Goal: Task Accomplishment & Management: Use online tool/utility

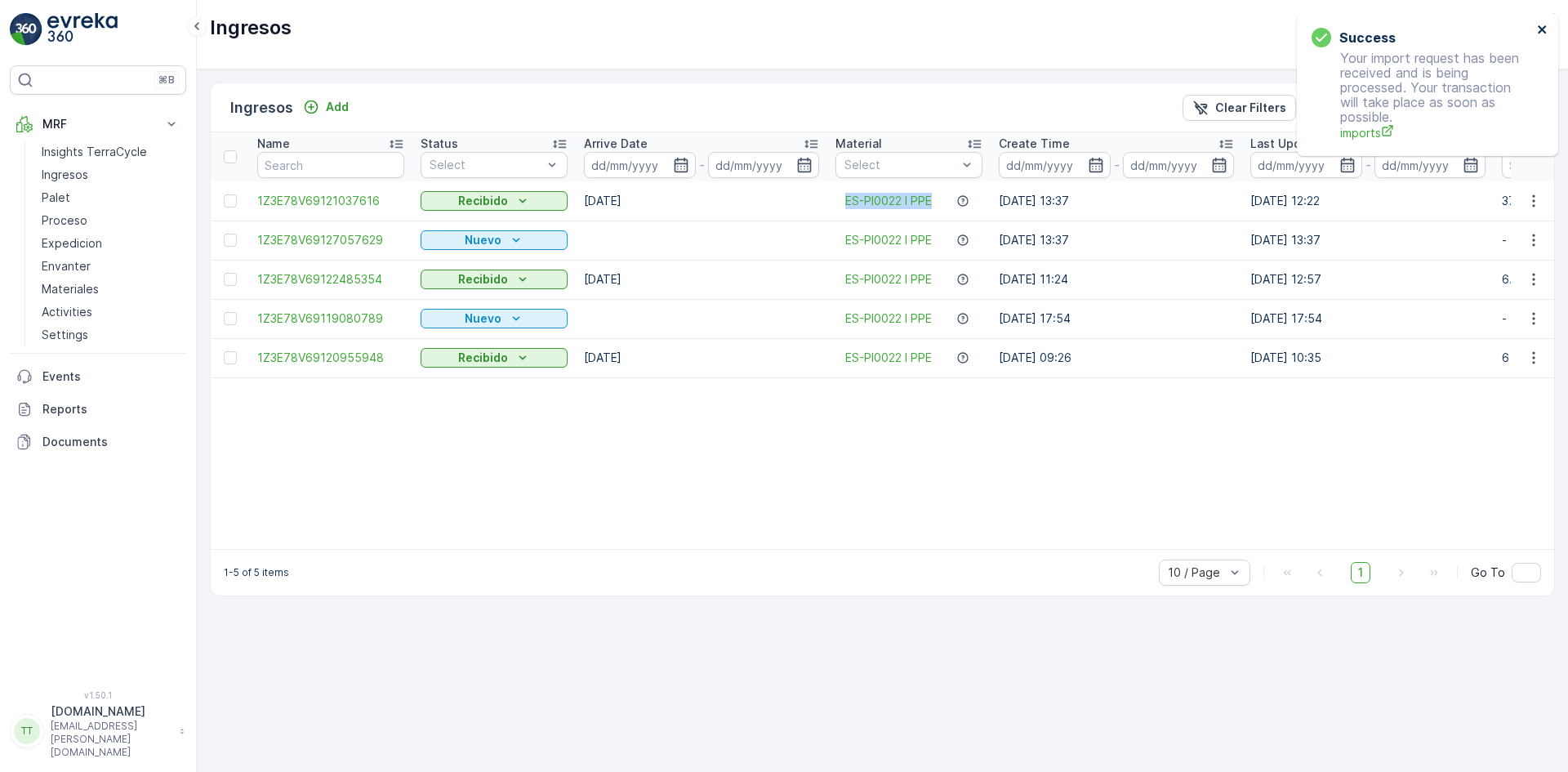
scroll to position [0, 237]
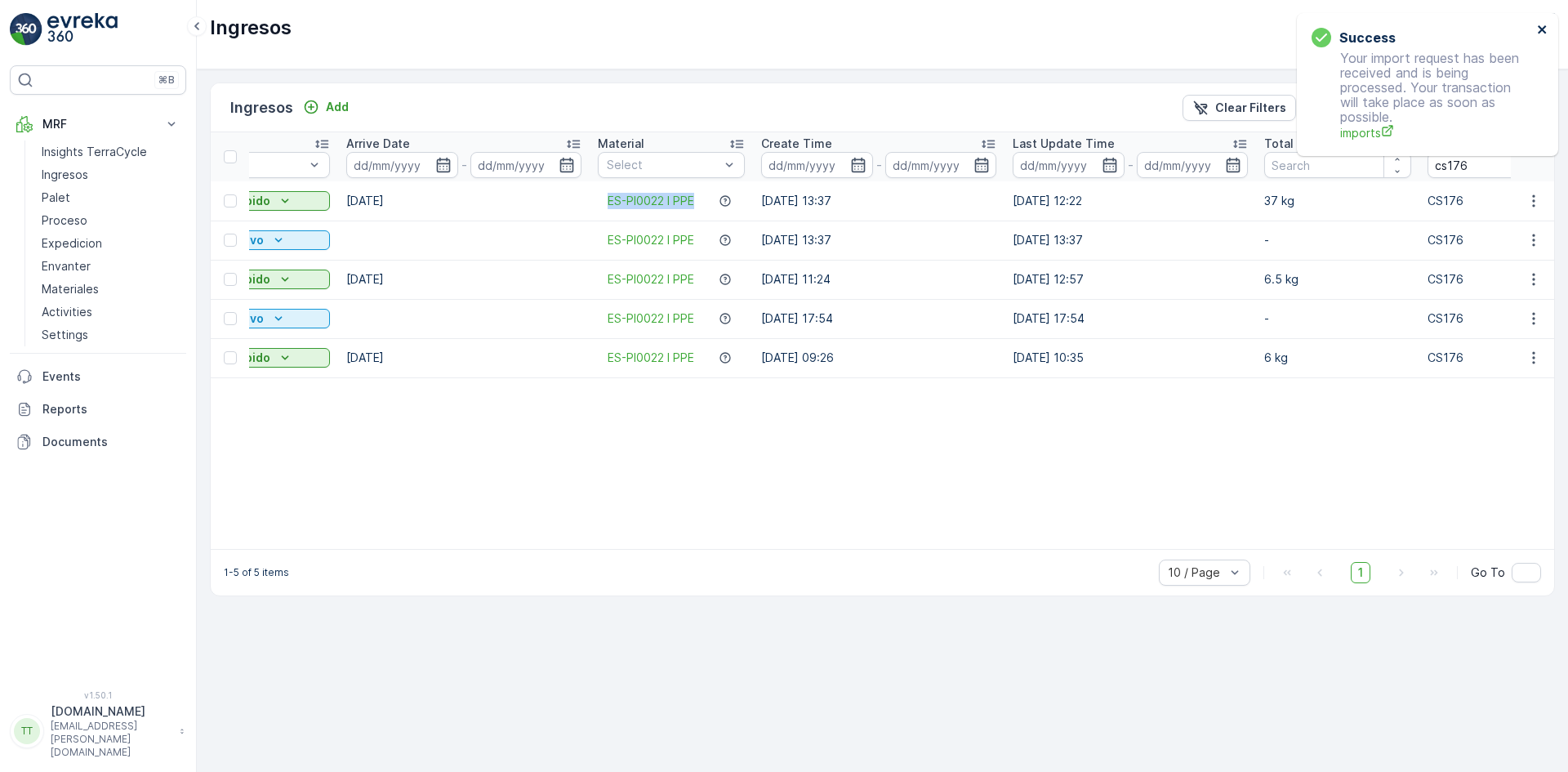
click at [1545, 27] on icon "close" at bounding box center [1542, 29] width 11 height 13
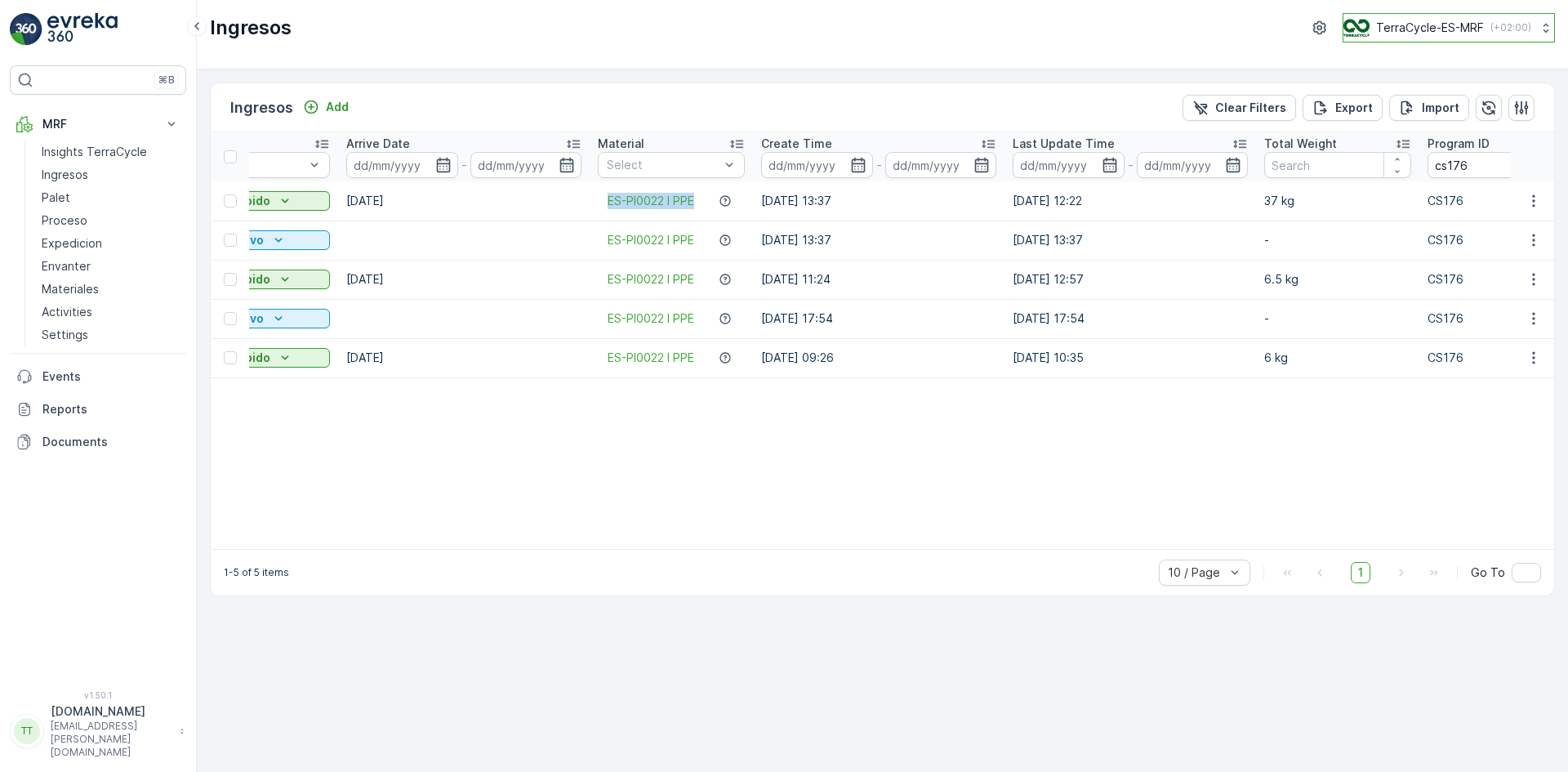
click at [1417, 30] on p "TerraCycle-ES-MRF" at bounding box center [1429, 27] width 108 height 17
type input "fr"
click at [1401, 101] on span "TerraCycle- FR02 -MRF" at bounding box center [1444, 101] width 182 height 17
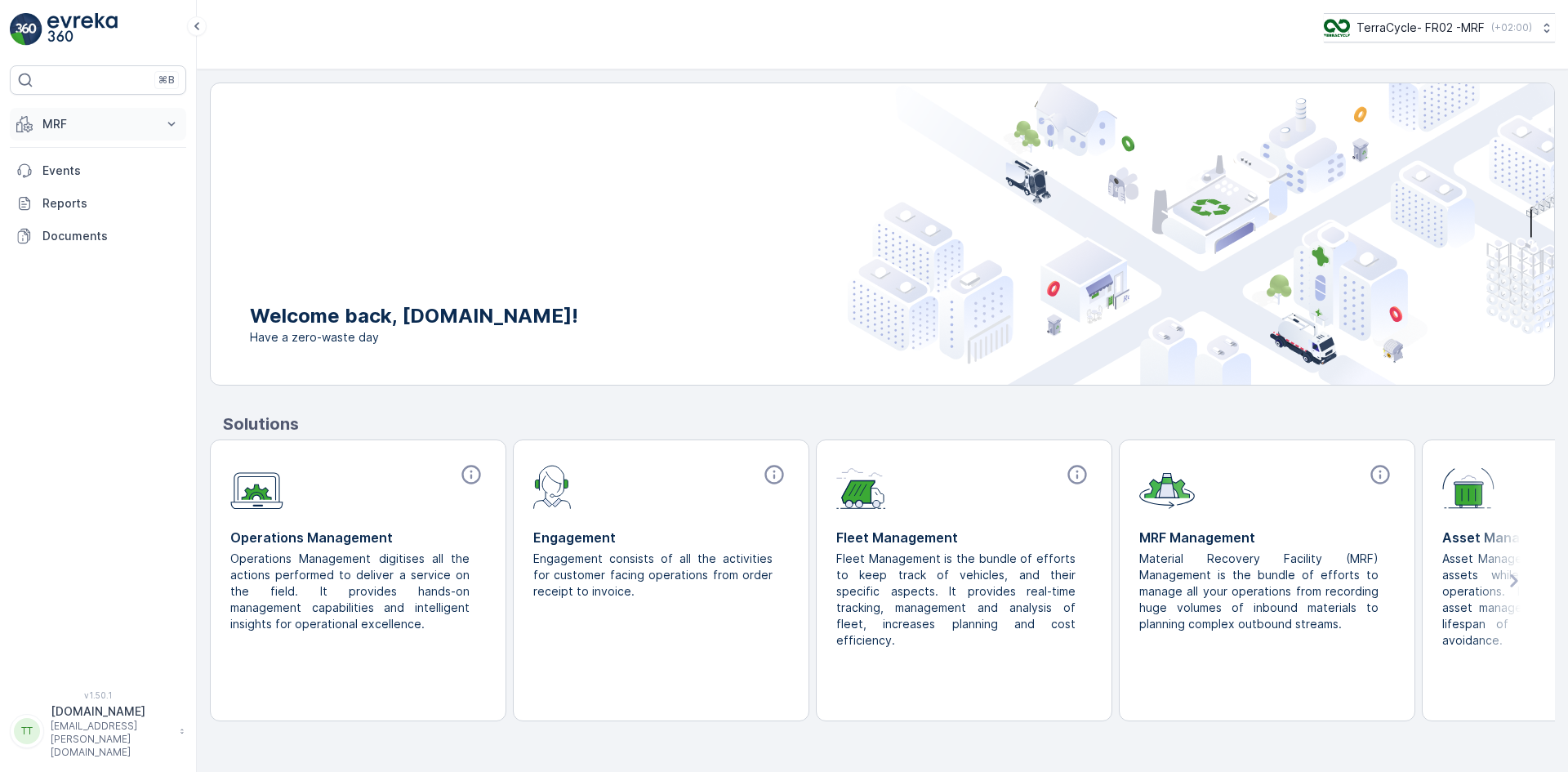
click at [72, 131] on p "MRF" at bounding box center [98, 124] width 111 height 17
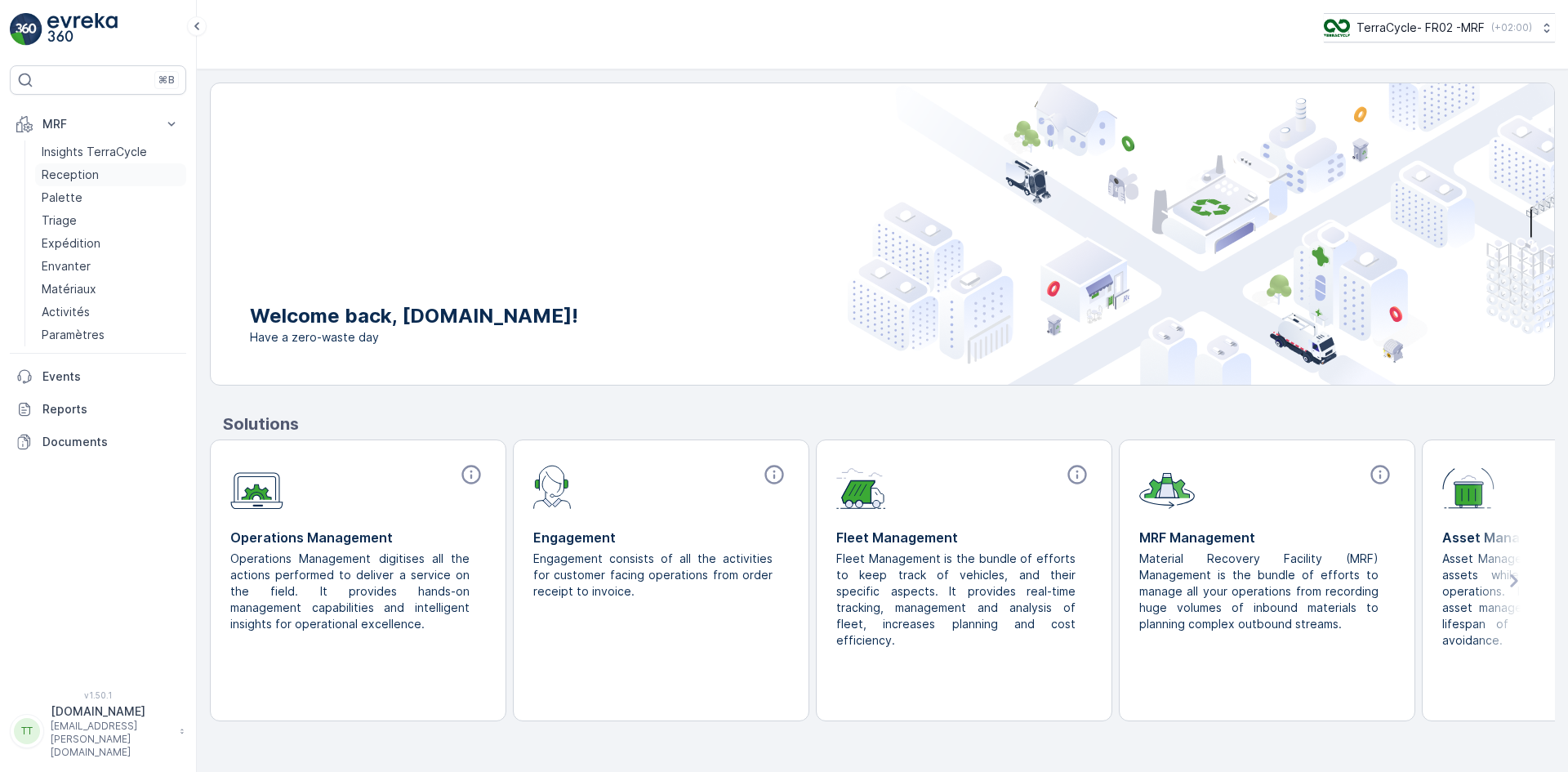
click at [74, 181] on p "Reception" at bounding box center [70, 175] width 57 height 17
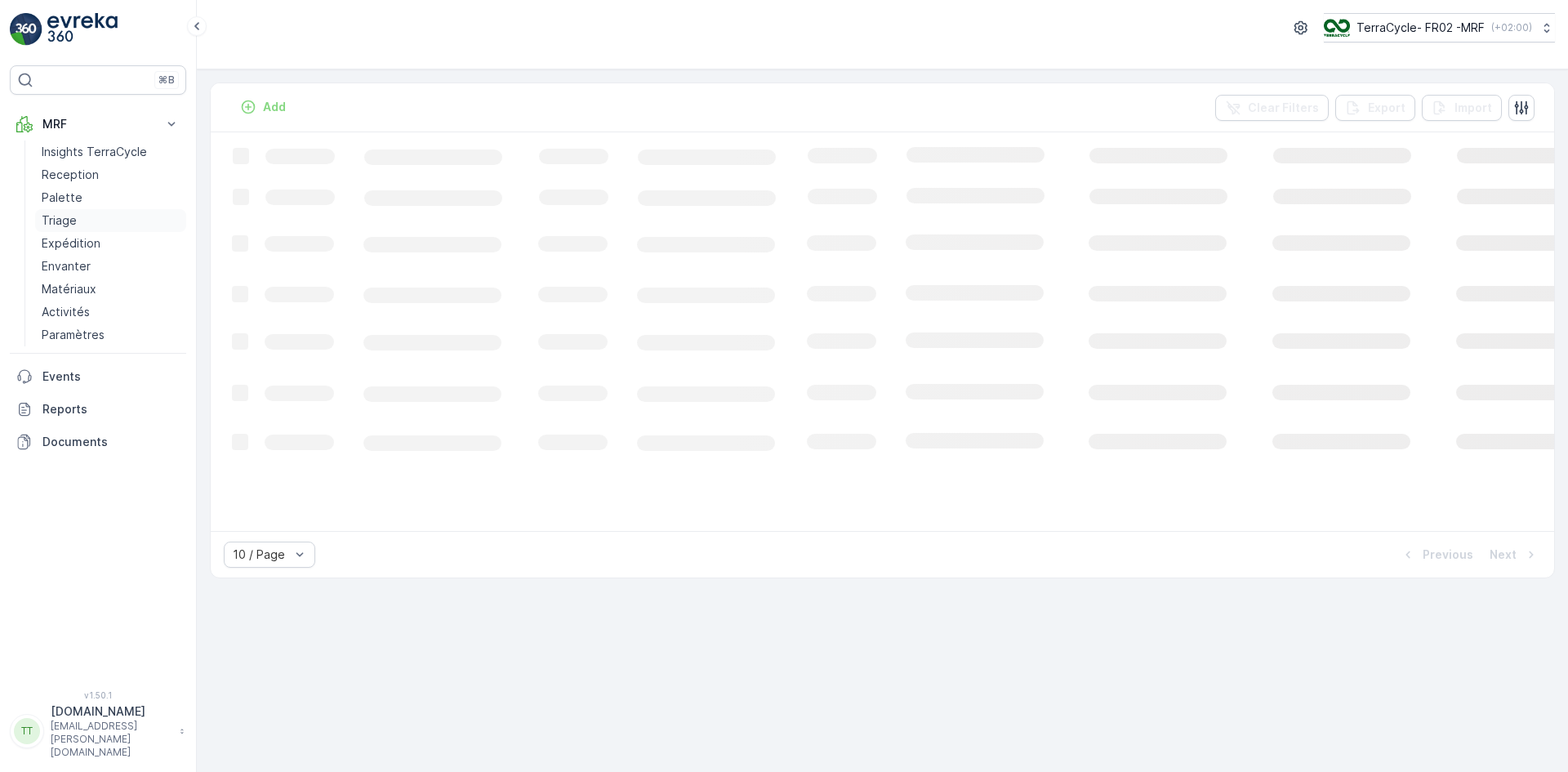
click at [74, 225] on p "Triage" at bounding box center [59, 221] width 35 height 17
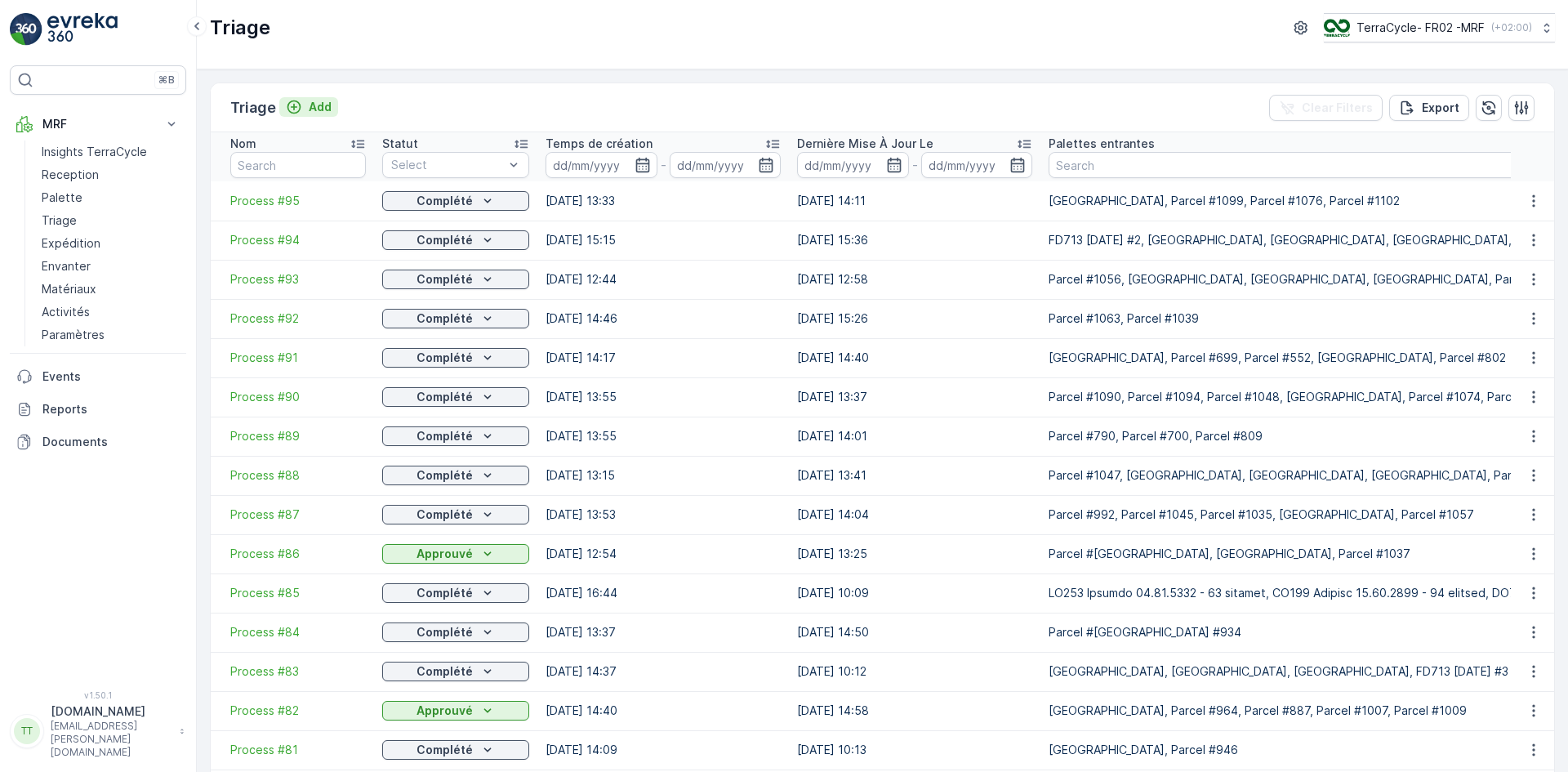
click at [316, 106] on p "Add" at bounding box center [320, 107] width 23 height 17
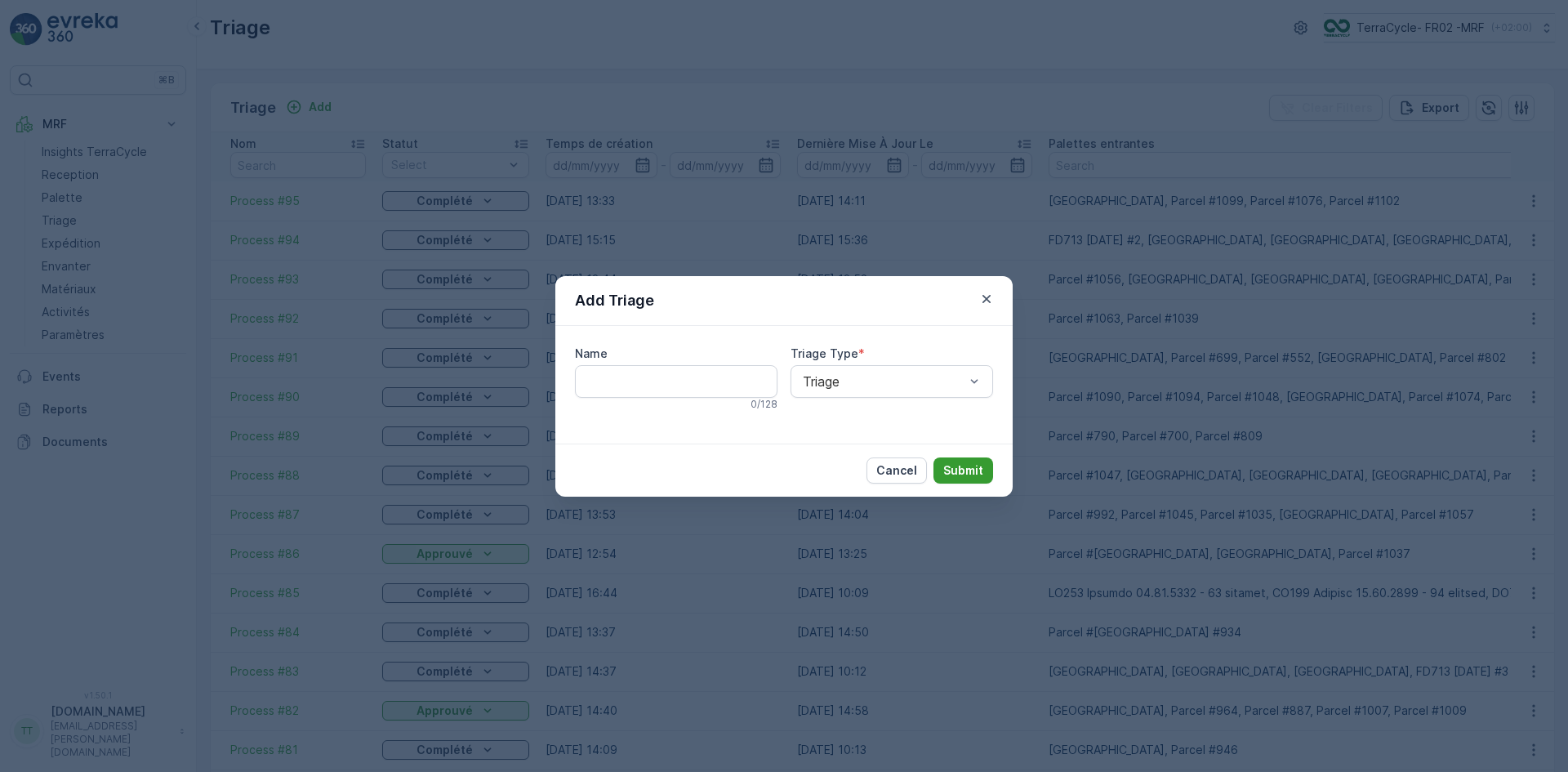
click at [979, 468] on p "Submit" at bounding box center [963, 470] width 40 height 17
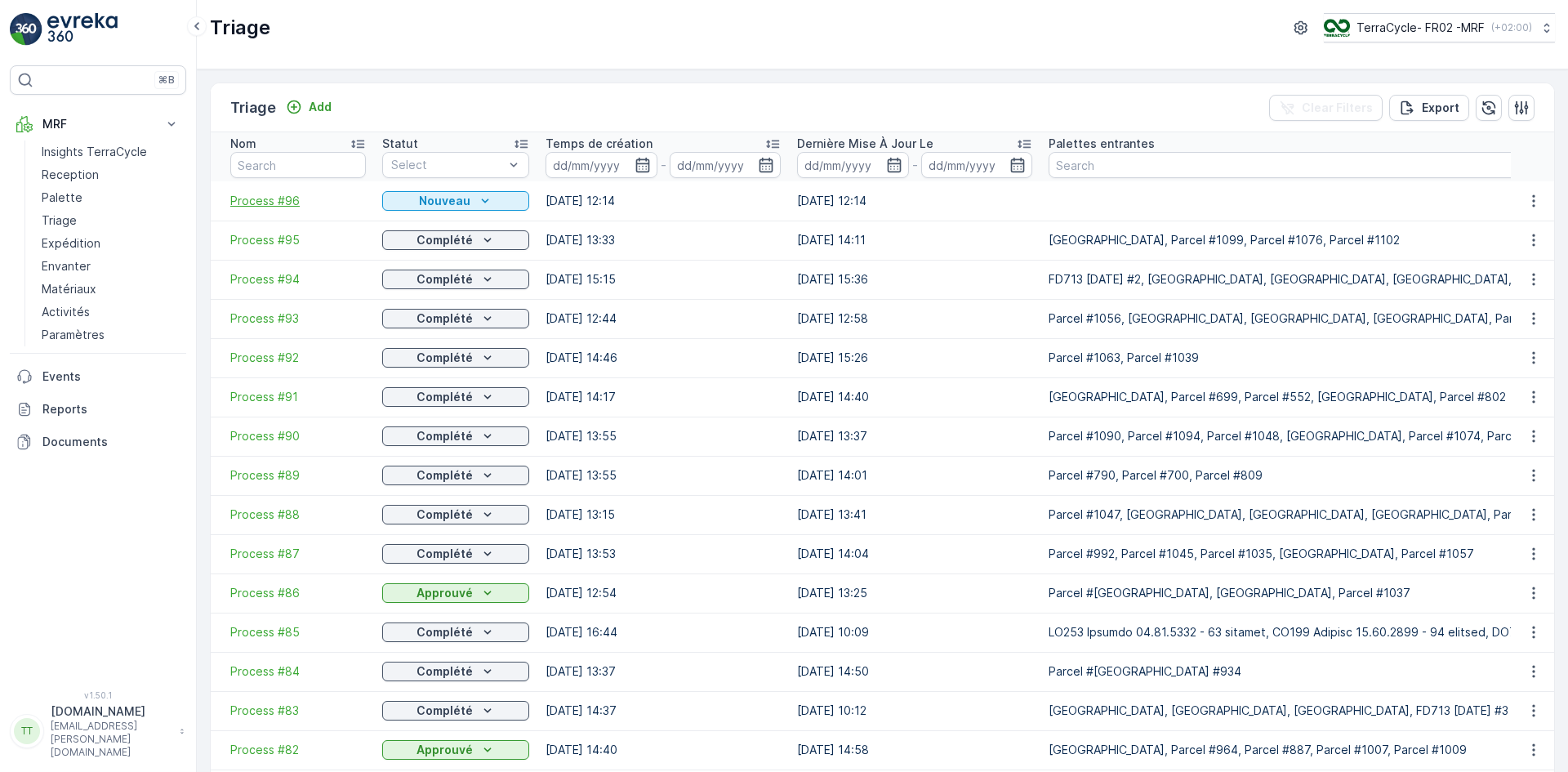
click at [281, 203] on span "Process #96" at bounding box center [298, 200] width 136 height 17
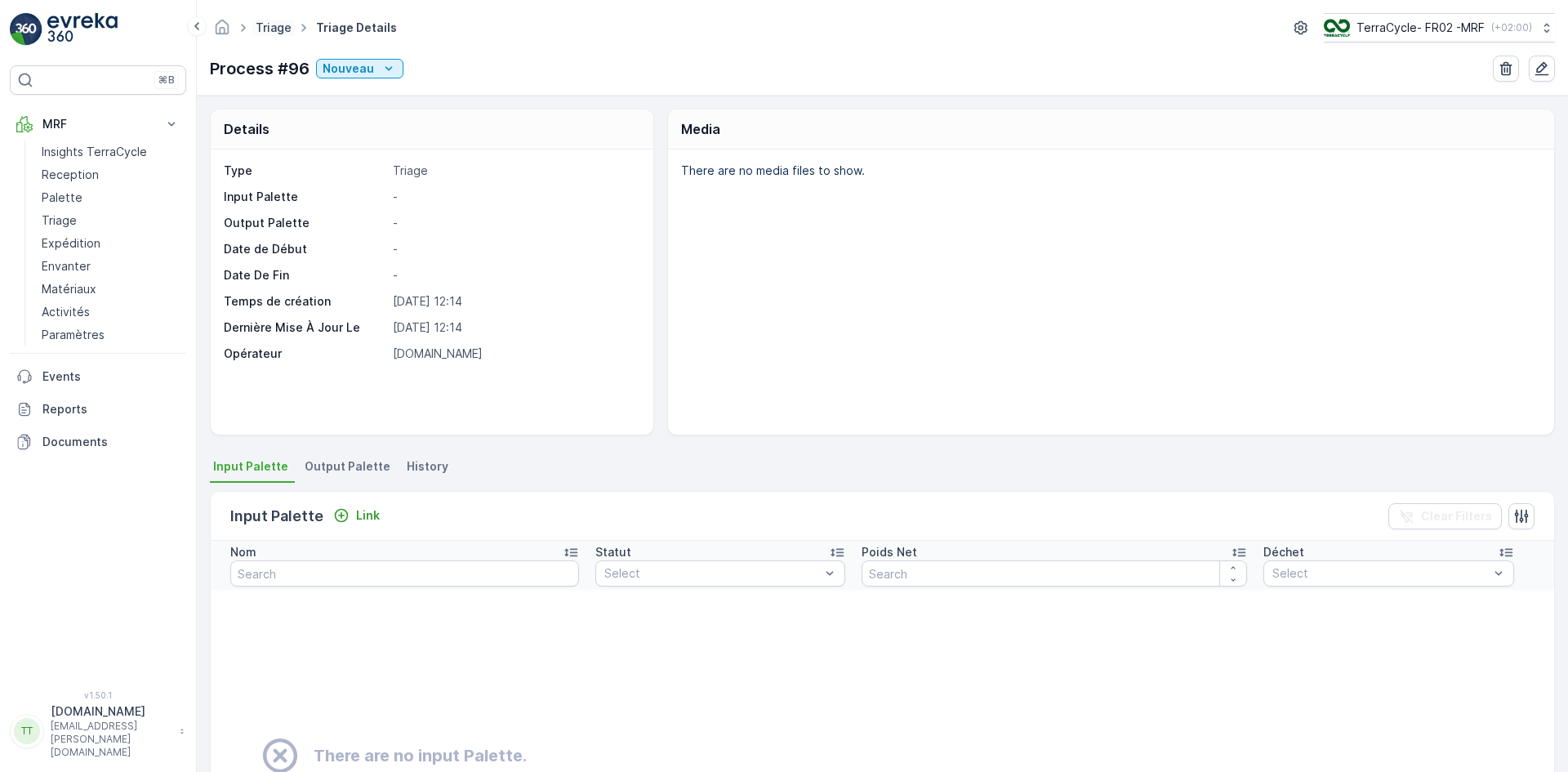
click at [274, 20] on link "Triage" at bounding box center [274, 27] width 36 height 14
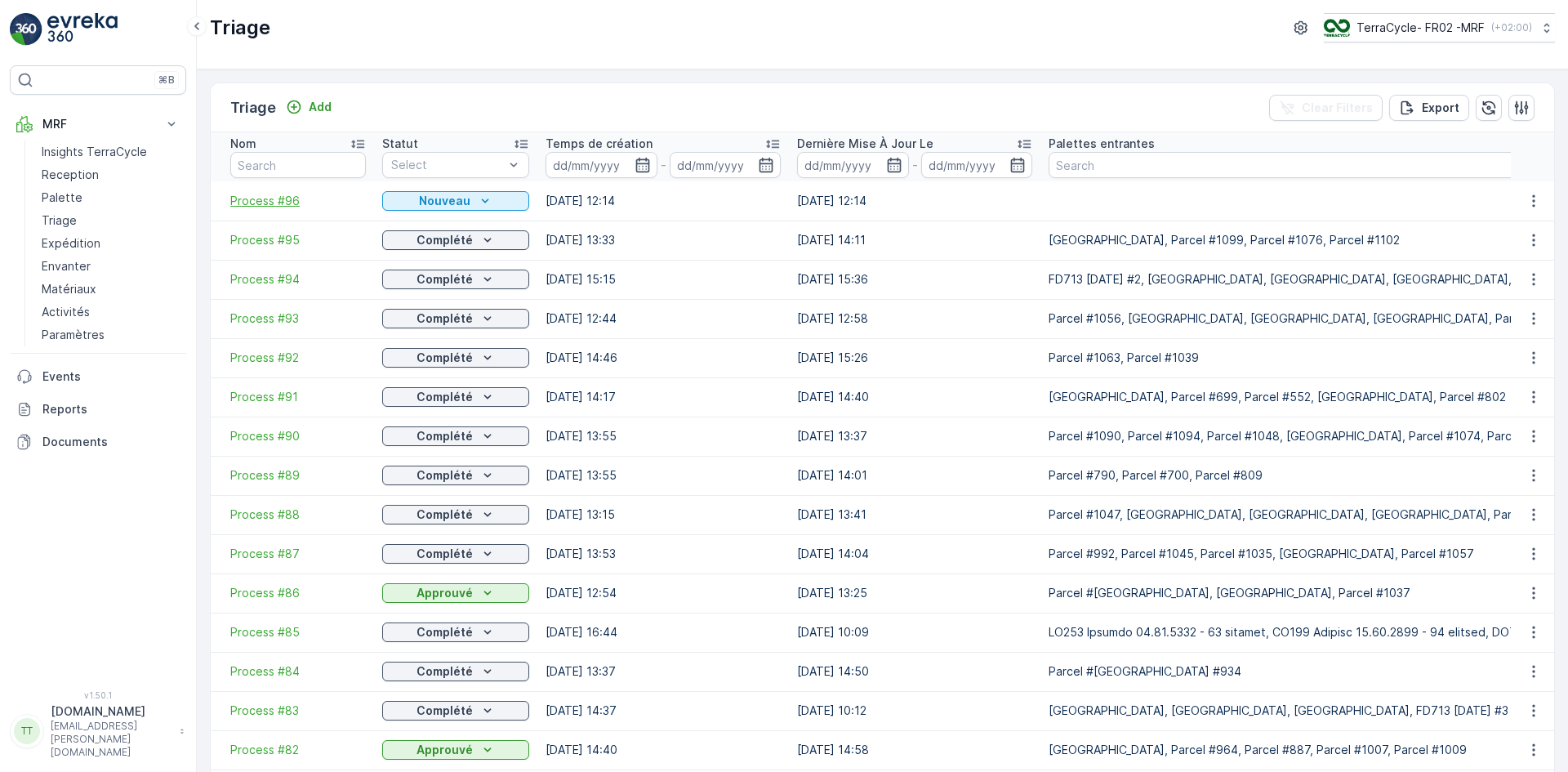
click at [279, 193] on span "Process #96" at bounding box center [298, 200] width 136 height 17
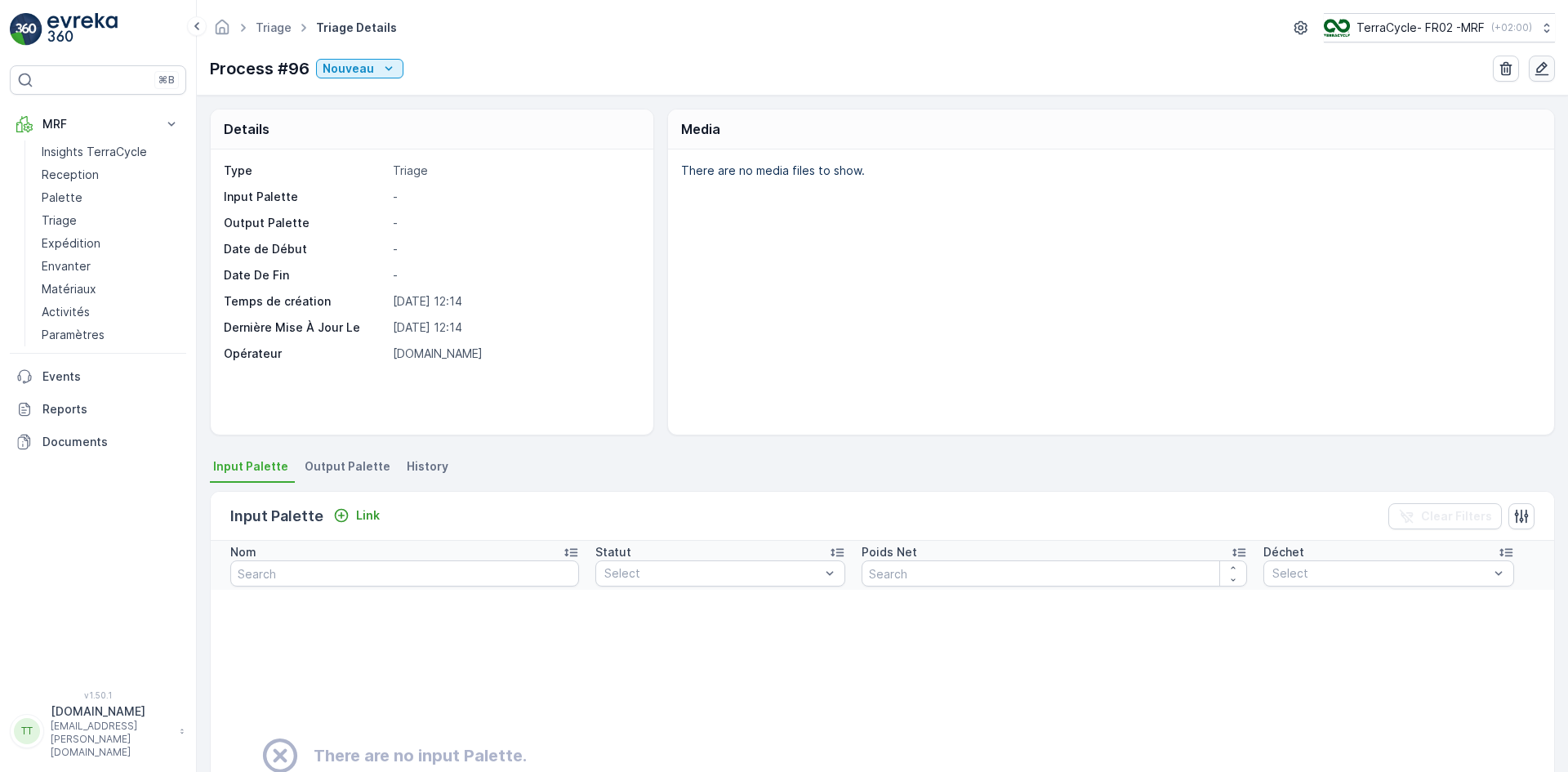
click at [1546, 64] on icon "button" at bounding box center [1542, 68] width 17 height 17
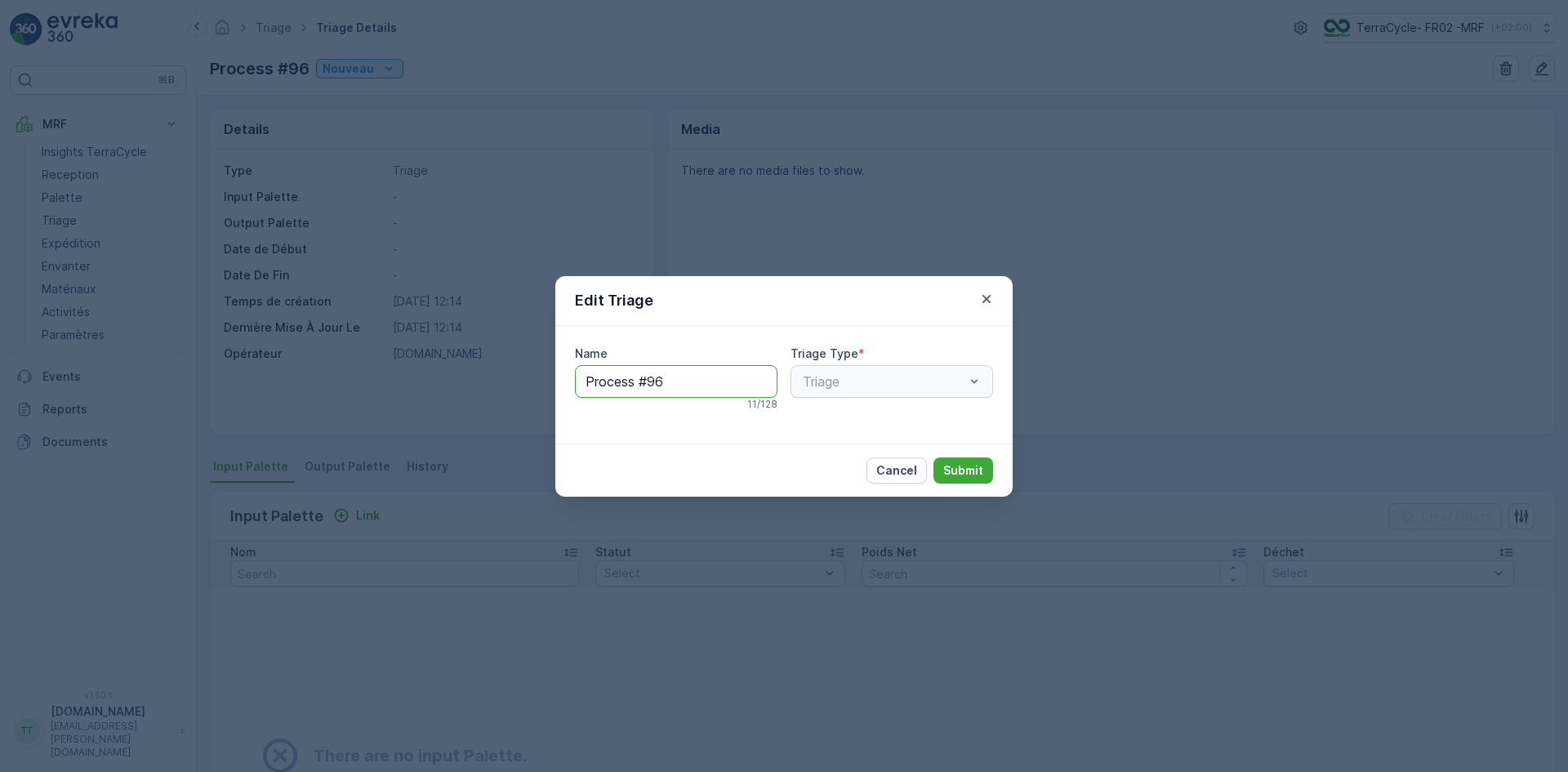
click at [693, 394] on input "Process #96" at bounding box center [677, 381] width 203 height 33
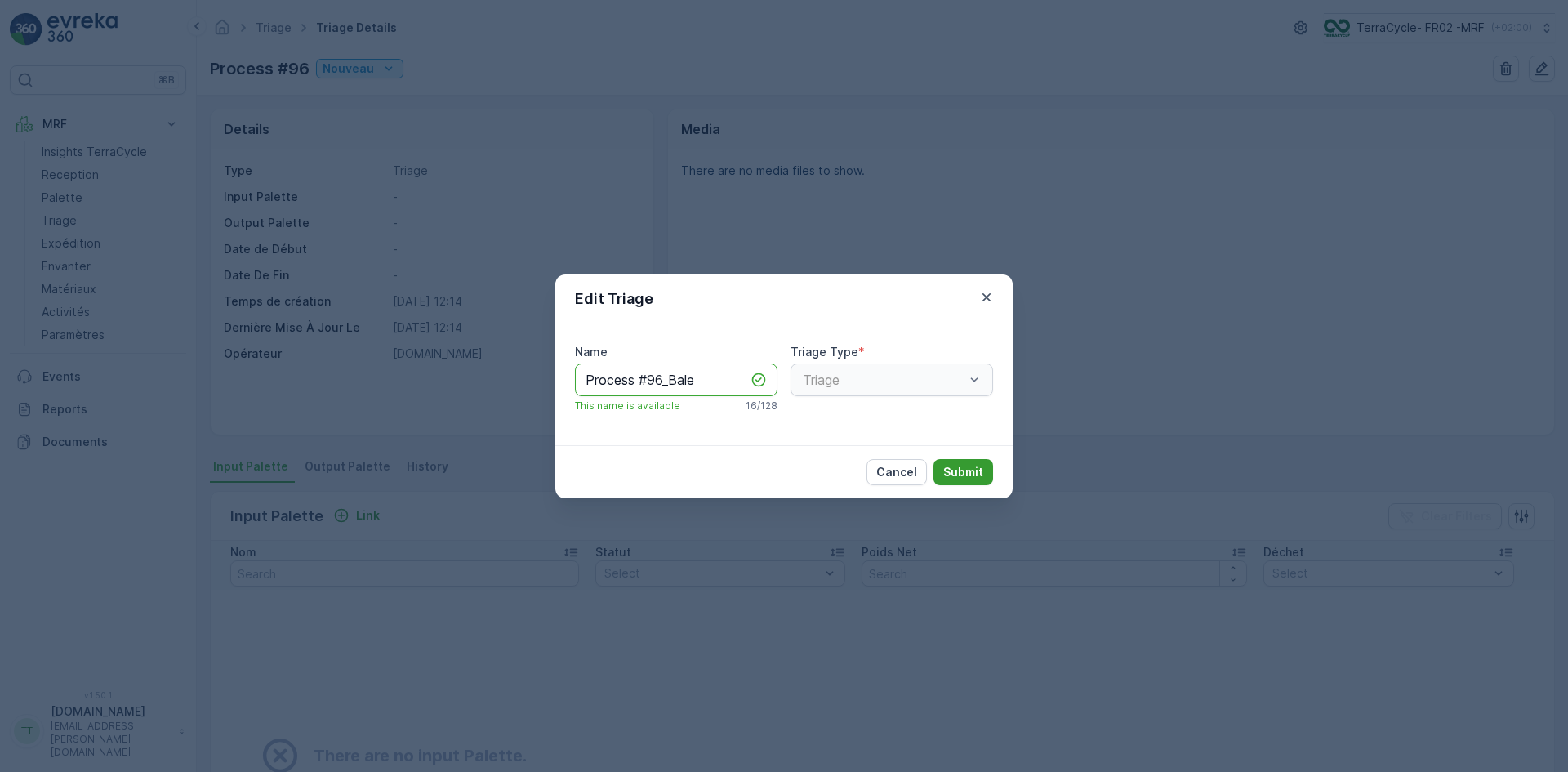
type input "Process #96_Bale"
click at [948, 466] on p "Submit" at bounding box center [963, 472] width 40 height 17
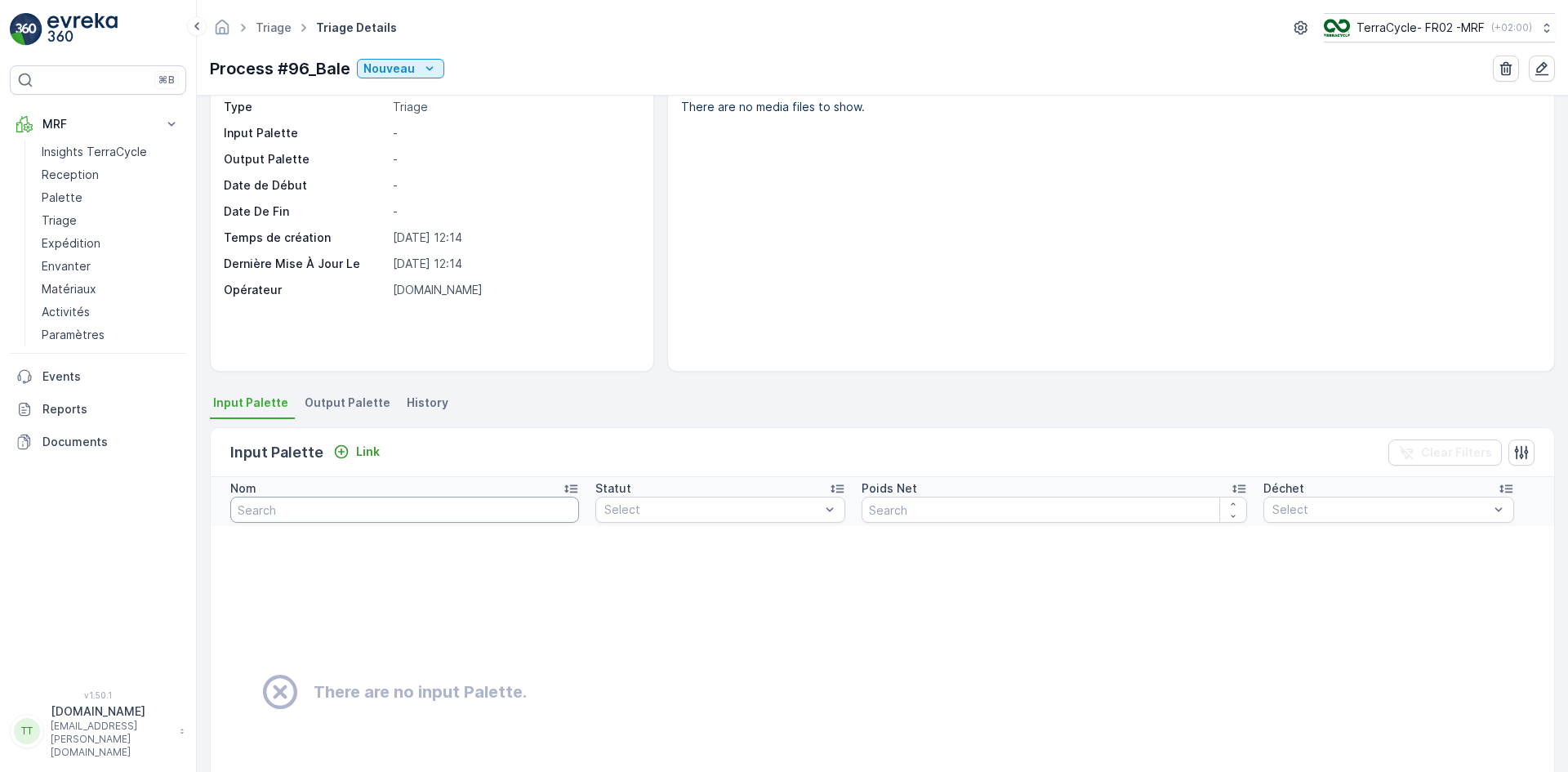
scroll to position [82, 0]
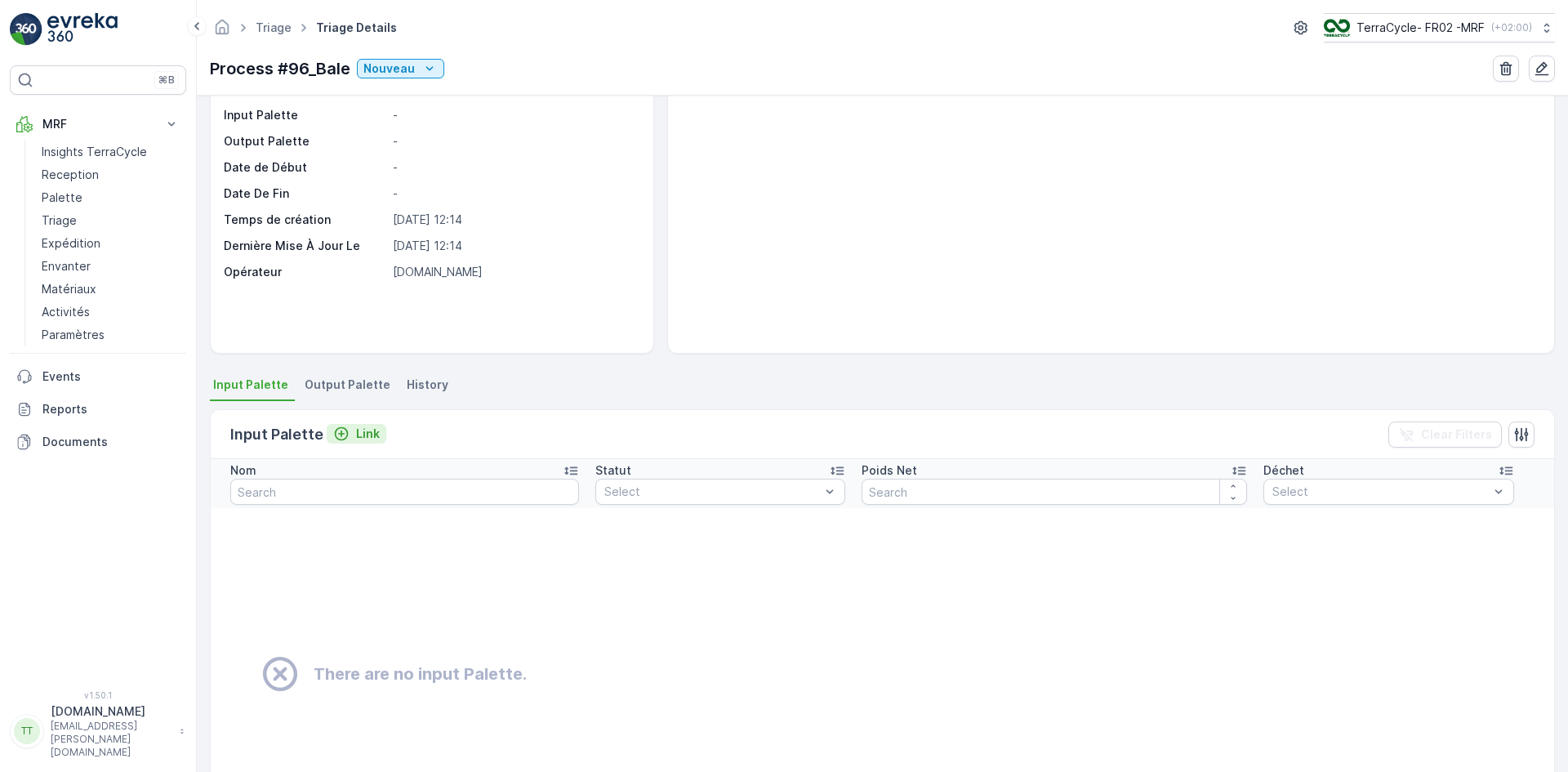
click at [375, 433] on p "Link" at bounding box center [368, 433] width 24 height 17
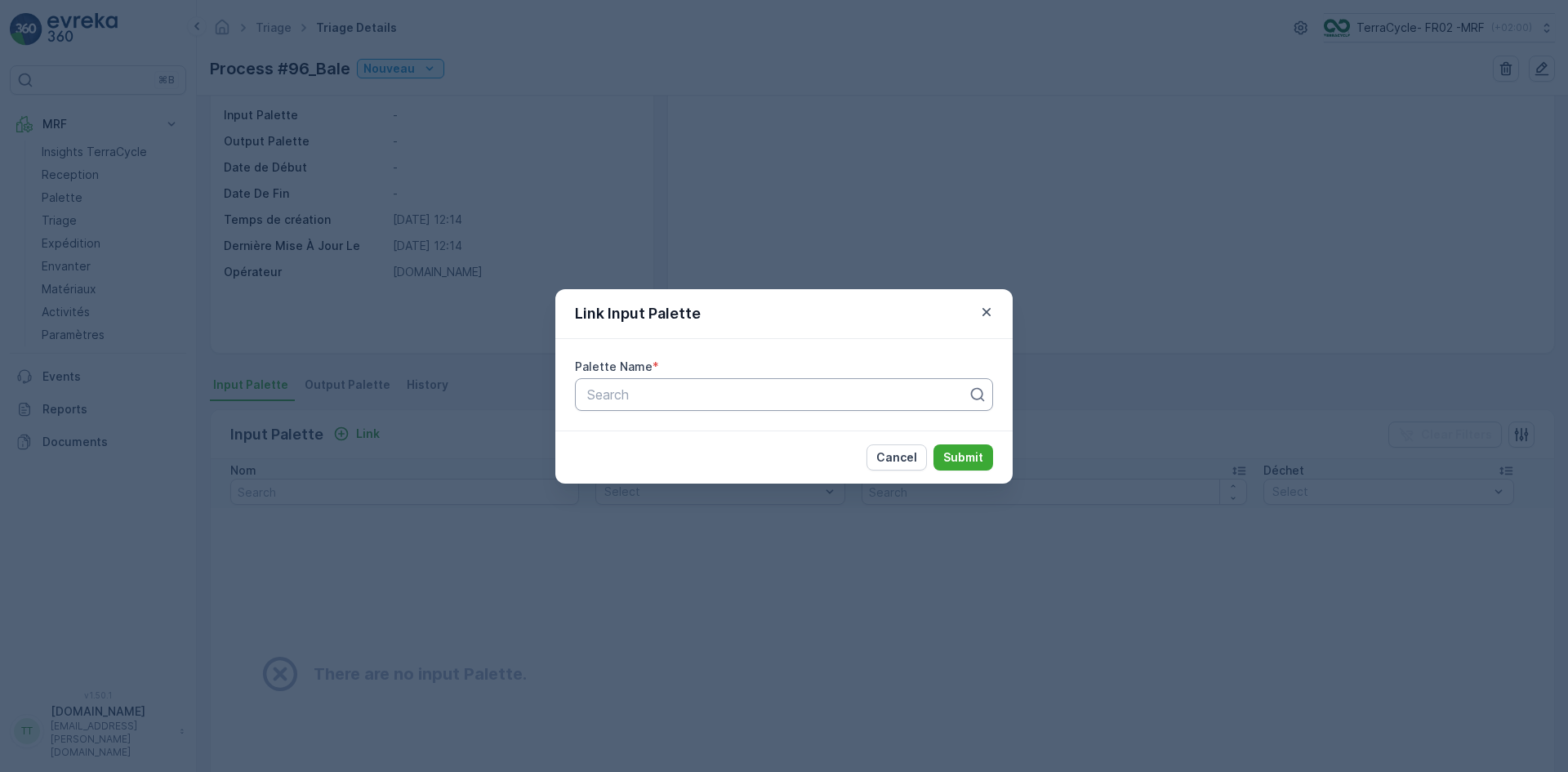
click at [635, 389] on div at bounding box center [777, 394] width 384 height 15
type input "820"
click at [655, 433] on span "Parcel #820" at bounding box center [621, 434] width 73 height 15
click at [956, 455] on p "Submit" at bounding box center [963, 457] width 40 height 17
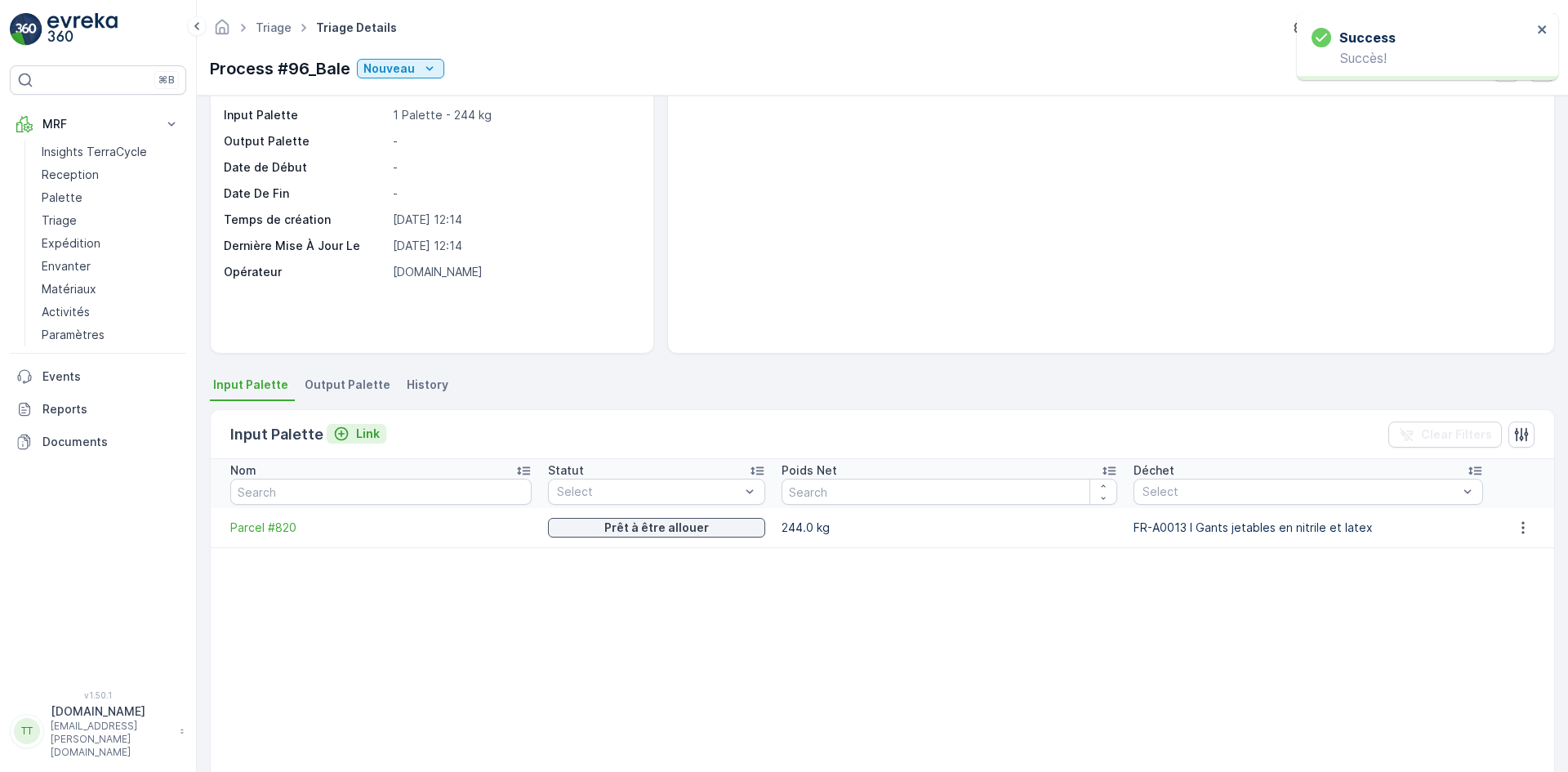
click at [362, 432] on p "Link" at bounding box center [368, 433] width 24 height 17
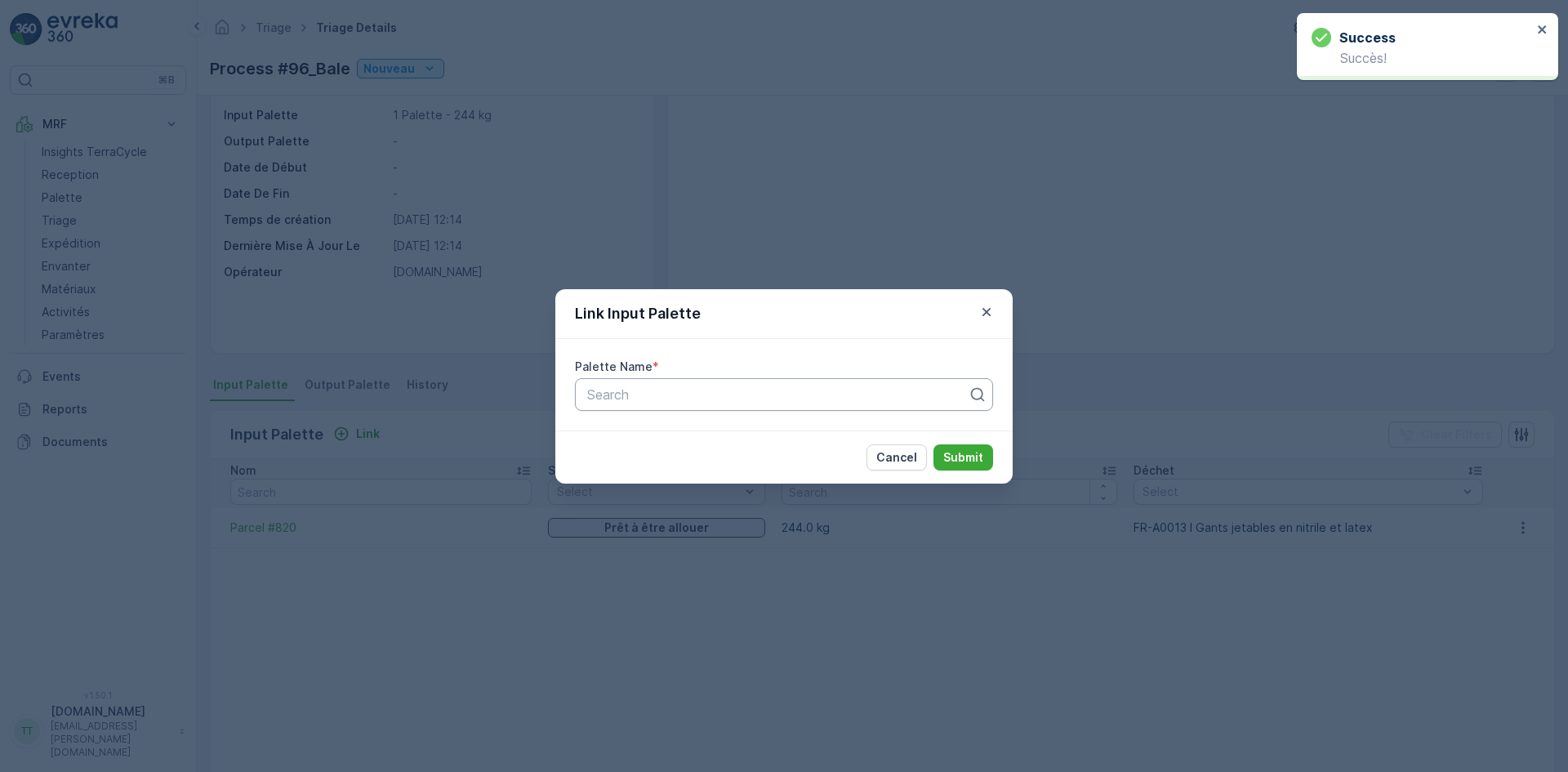
click at [640, 405] on div "Search" at bounding box center [784, 394] width 418 height 33
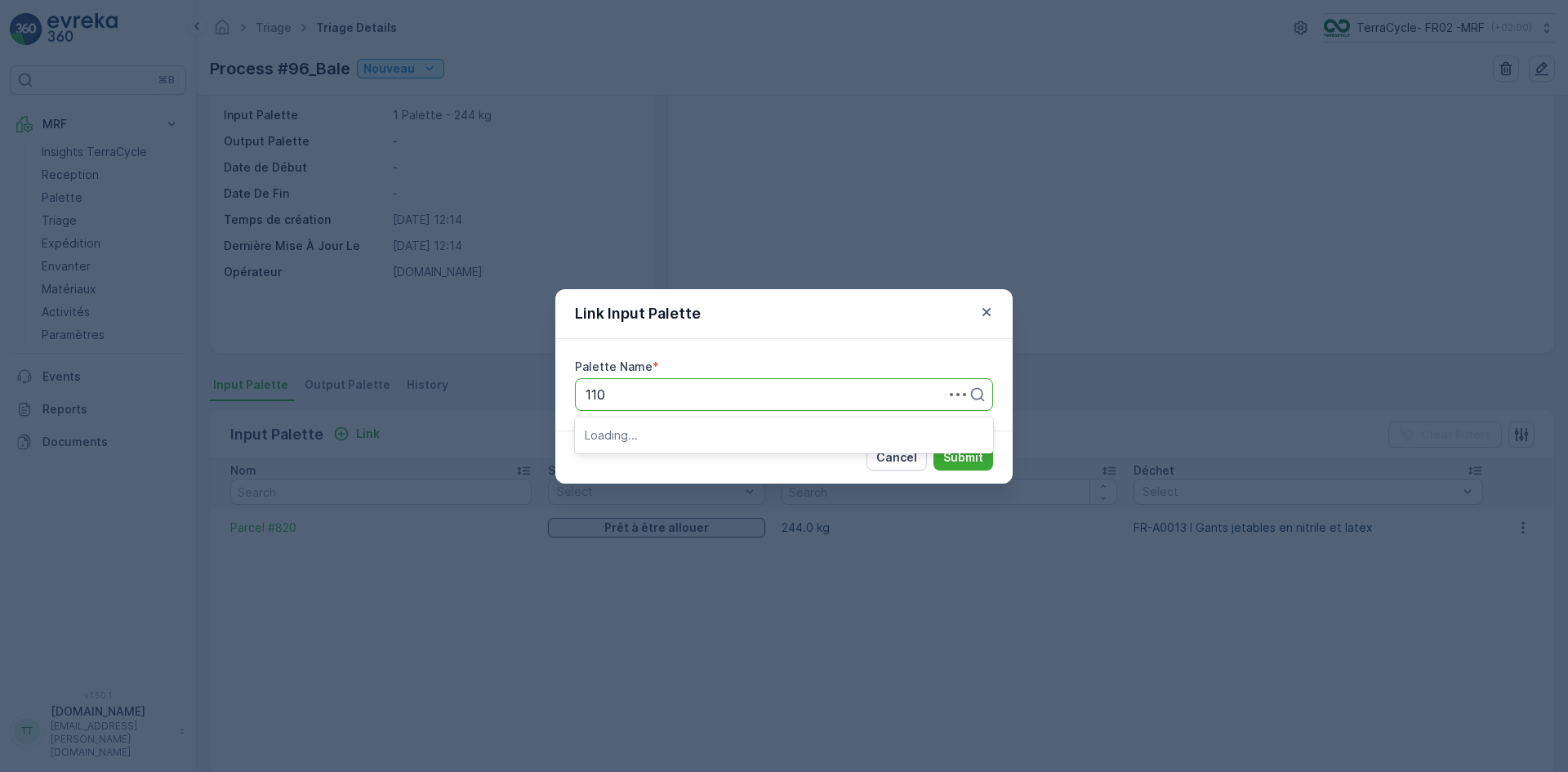
type input "1109"
drag, startPoint x: 609, startPoint y: 426, endPoint x: 634, endPoint y: 431, distance: 25.5
click at [614, 428] on span "Parcel #1109" at bounding box center [624, 434] width 78 height 15
click at [971, 461] on p "Submit" at bounding box center [963, 457] width 40 height 17
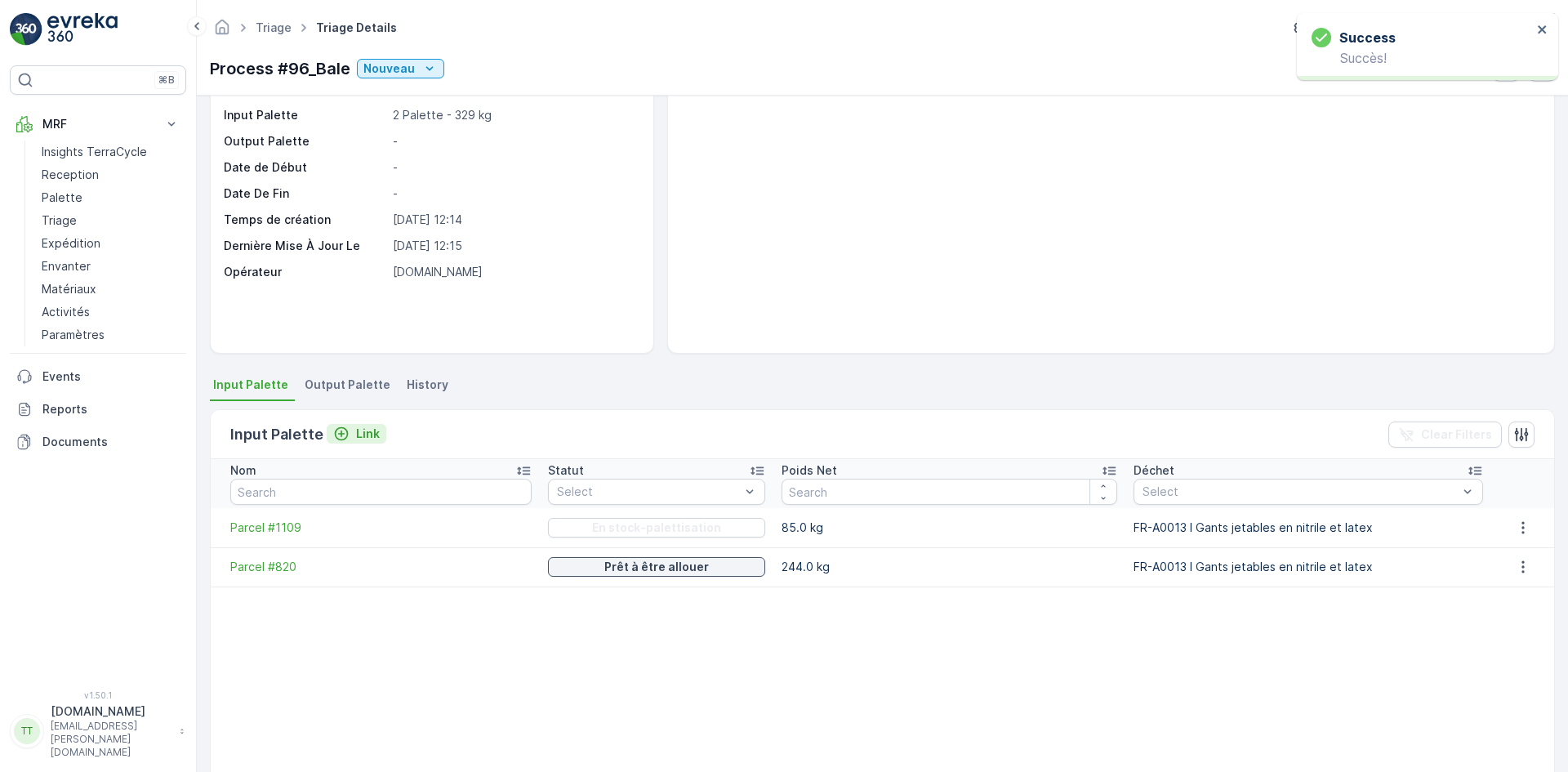
click at [364, 429] on p "Link" at bounding box center [368, 433] width 24 height 17
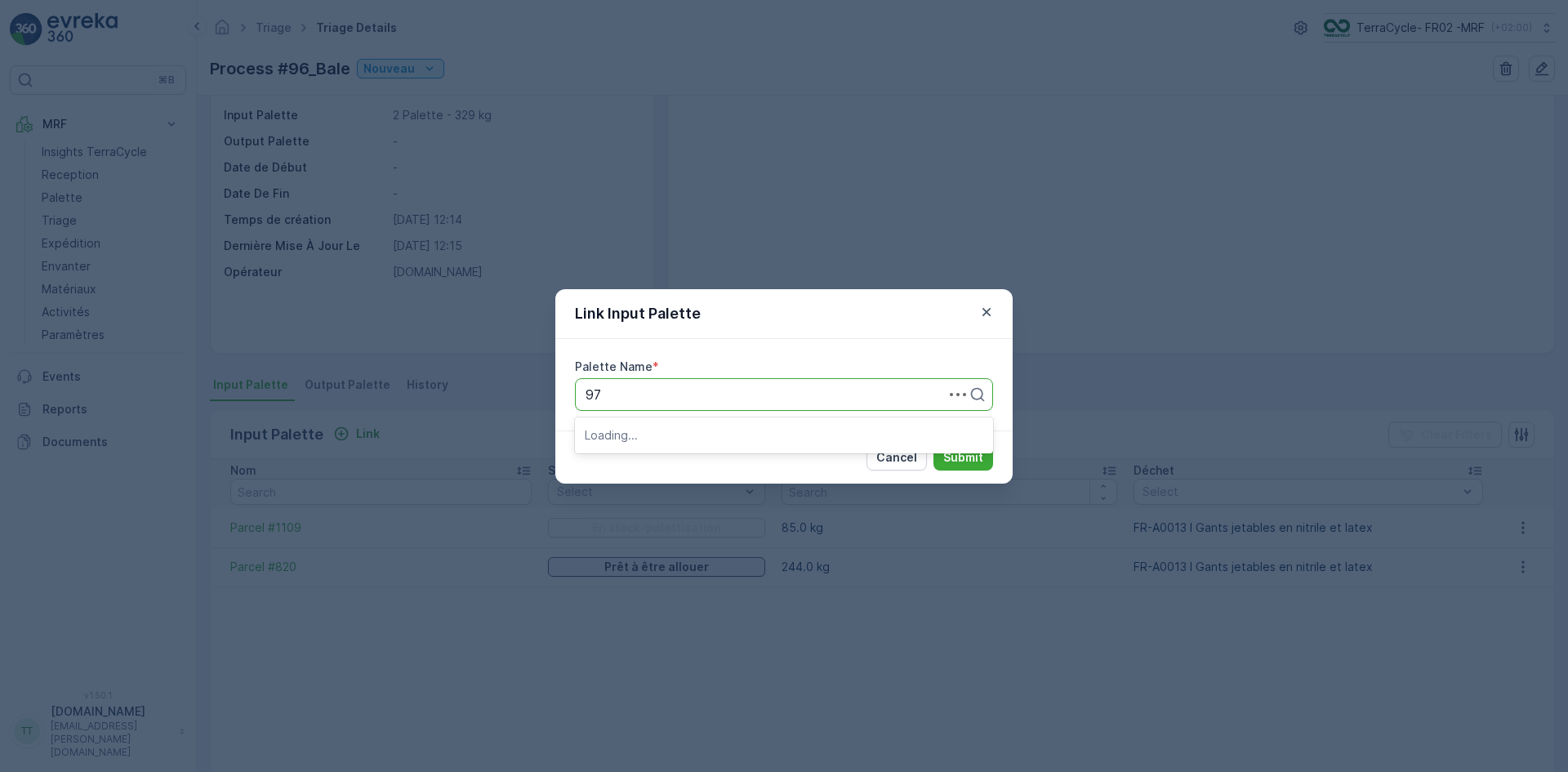
type input "979"
click at [619, 440] on div "Parcel #979" at bounding box center [784, 434] width 418 height 27
click at [977, 459] on p "Submit" at bounding box center [963, 457] width 40 height 17
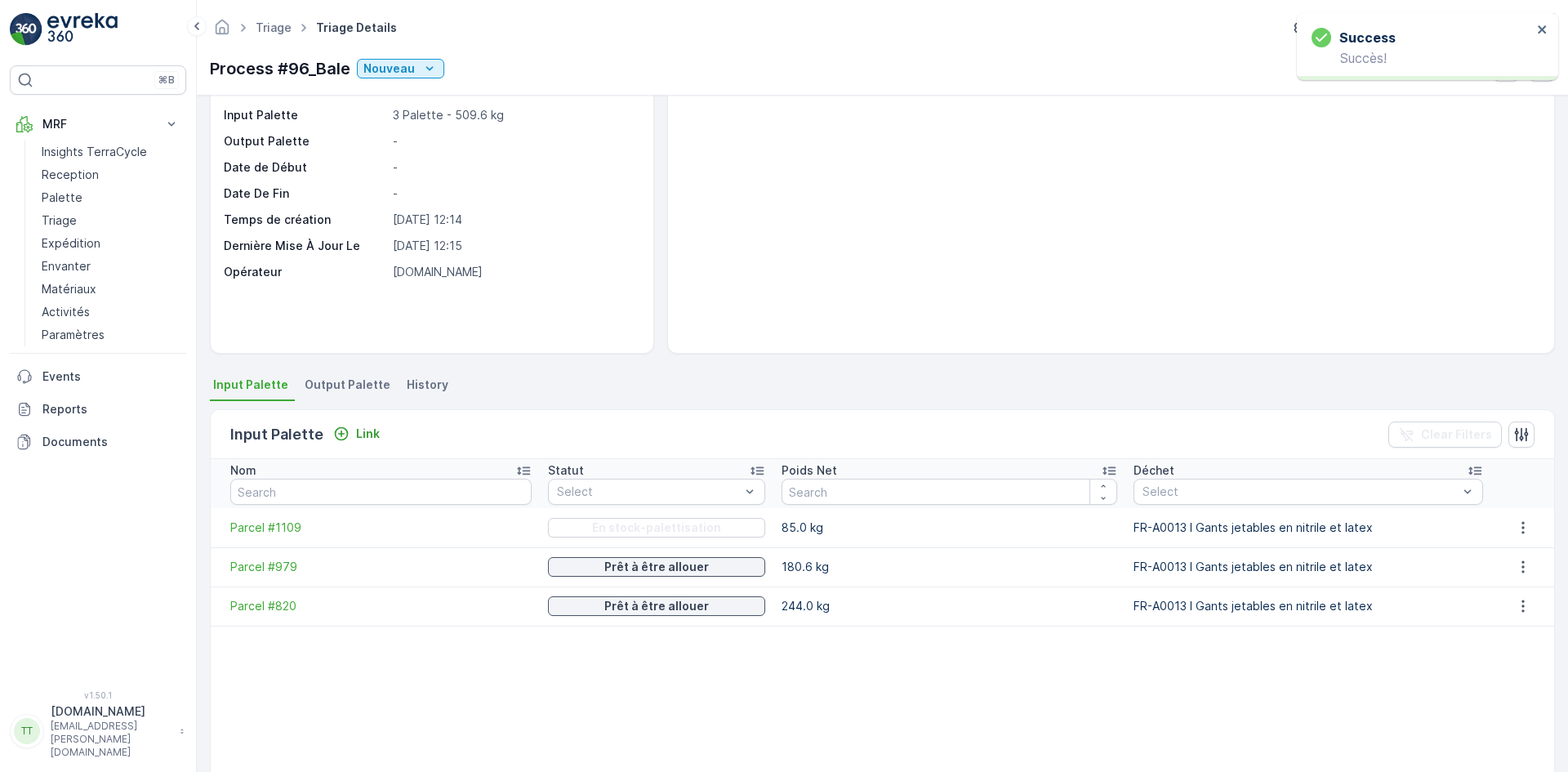
click at [329, 385] on span "Output Palette" at bounding box center [347, 385] width 86 height 17
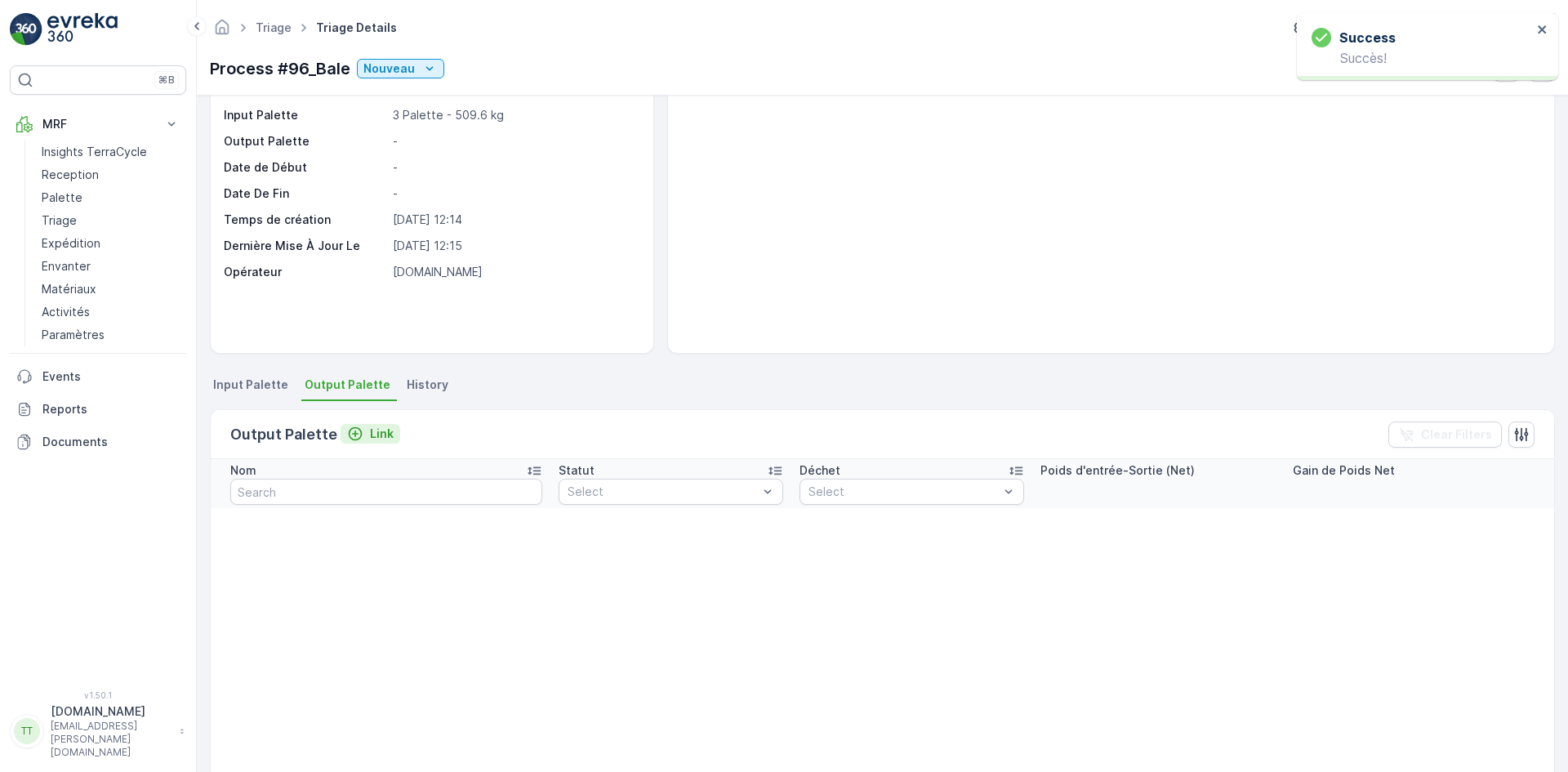
click at [378, 427] on p "Link" at bounding box center [381, 433] width 24 height 17
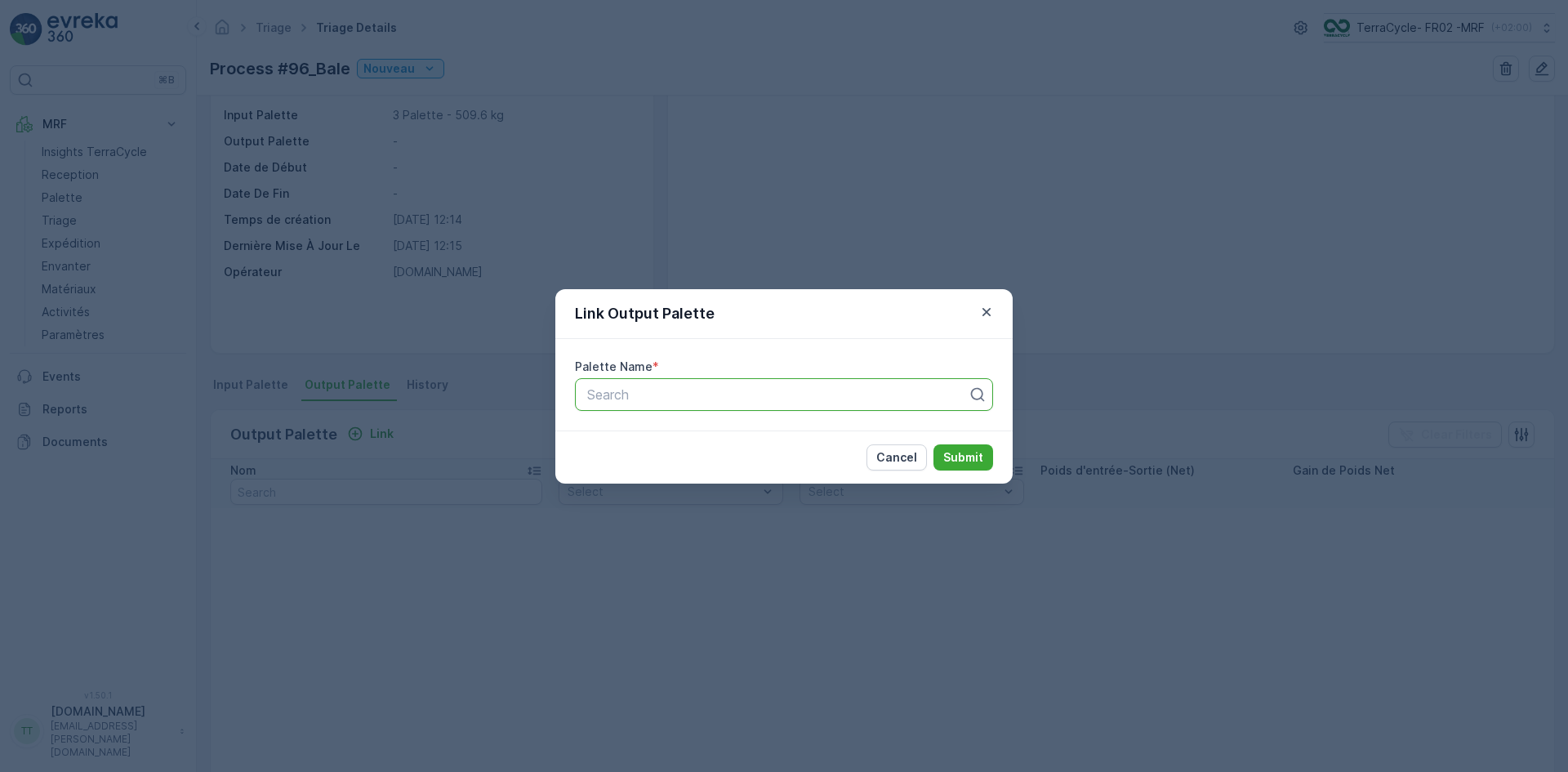
click at [746, 388] on div at bounding box center [777, 394] width 384 height 15
type input "1136"
click at [619, 430] on span "Parcel #1136" at bounding box center [624, 434] width 78 height 15
click at [969, 460] on p "Submit" at bounding box center [963, 457] width 40 height 17
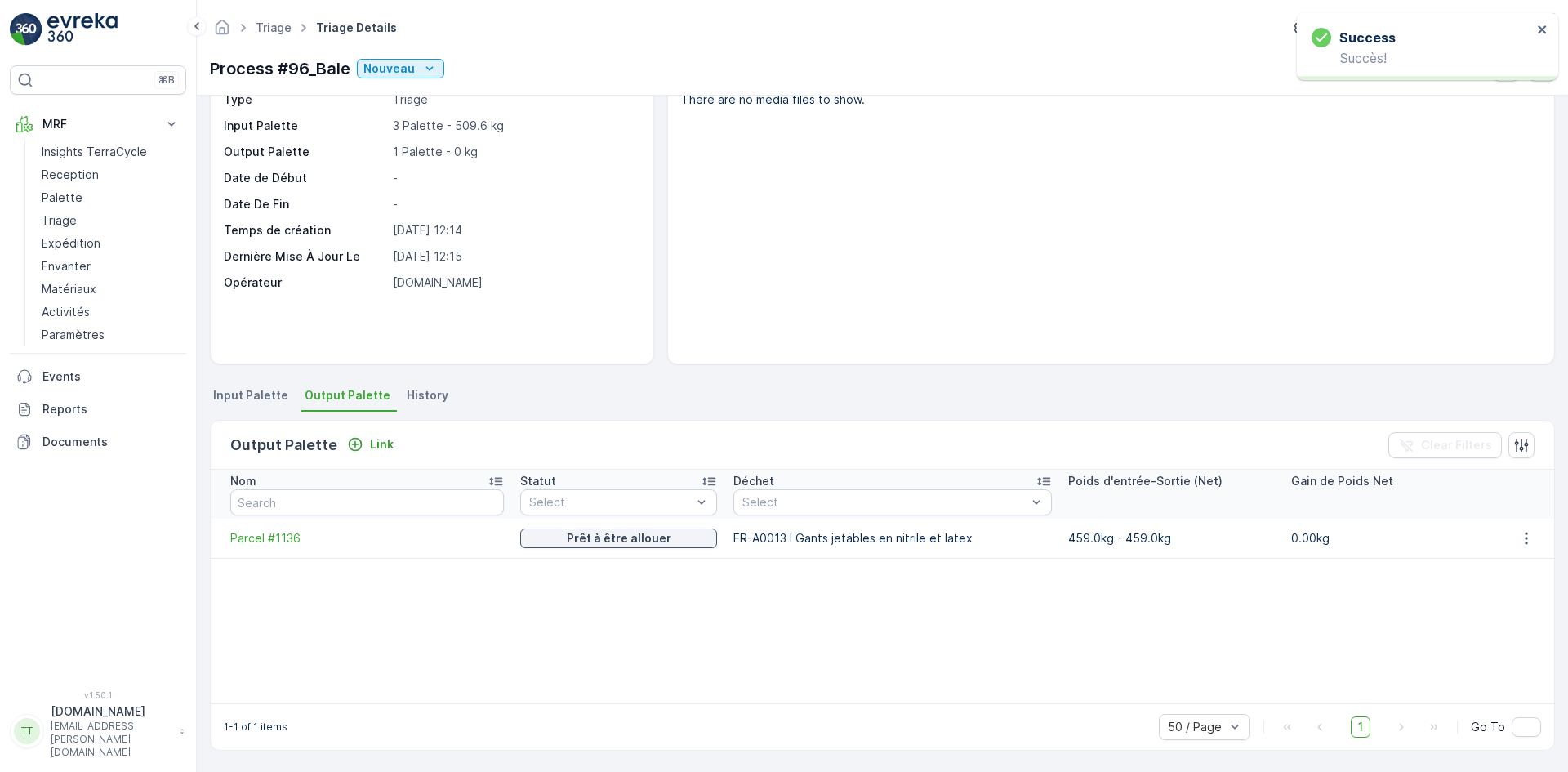
scroll to position [71, 0]
click at [1519, 539] on icon "button" at bounding box center [1527, 538] width 17 height 17
click at [1526, 539] on icon "button" at bounding box center [1527, 538] width 17 height 17
click at [1514, 562] on div "Detach" at bounding box center [1536, 563] width 53 height 23
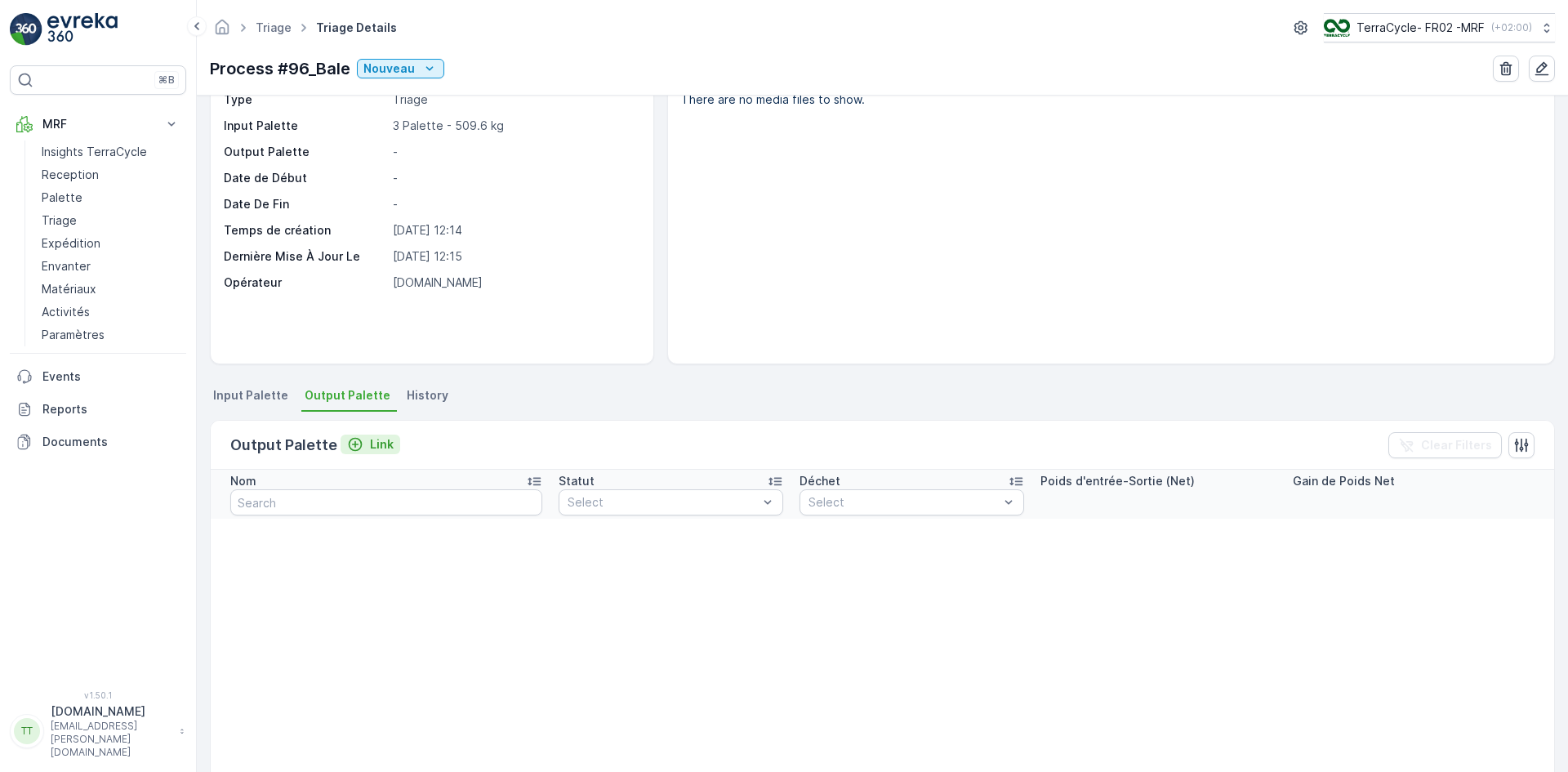
click at [378, 443] on p "Link" at bounding box center [381, 444] width 24 height 17
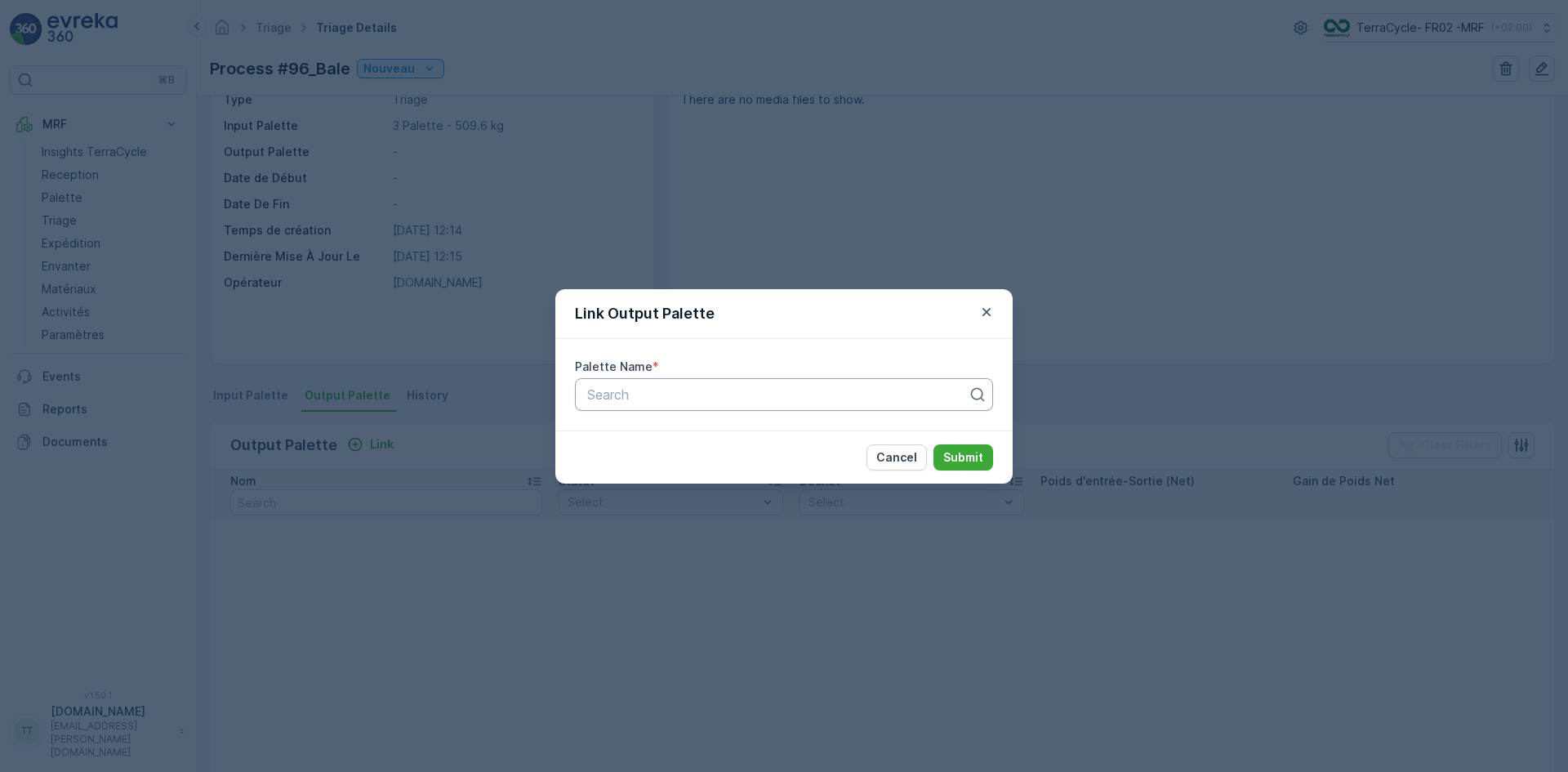
click at [847, 379] on div "Search" at bounding box center [784, 394] width 418 height 33
type input "1136"
click at [621, 432] on span "Parcel #1136" at bounding box center [624, 434] width 78 height 15
click at [955, 455] on p "Submit" at bounding box center [963, 457] width 40 height 17
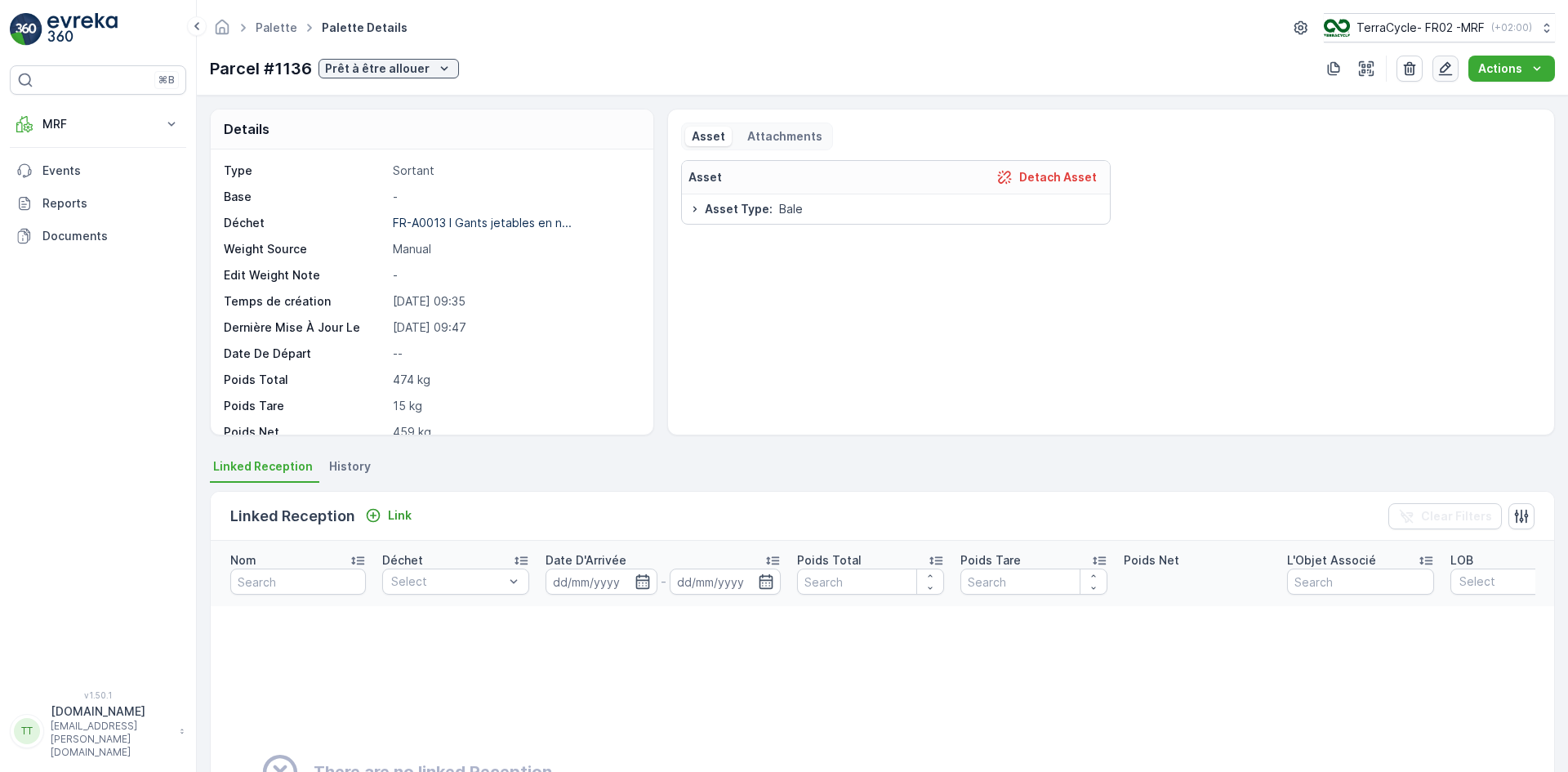
click at [1452, 66] on icon "button" at bounding box center [1445, 68] width 17 height 17
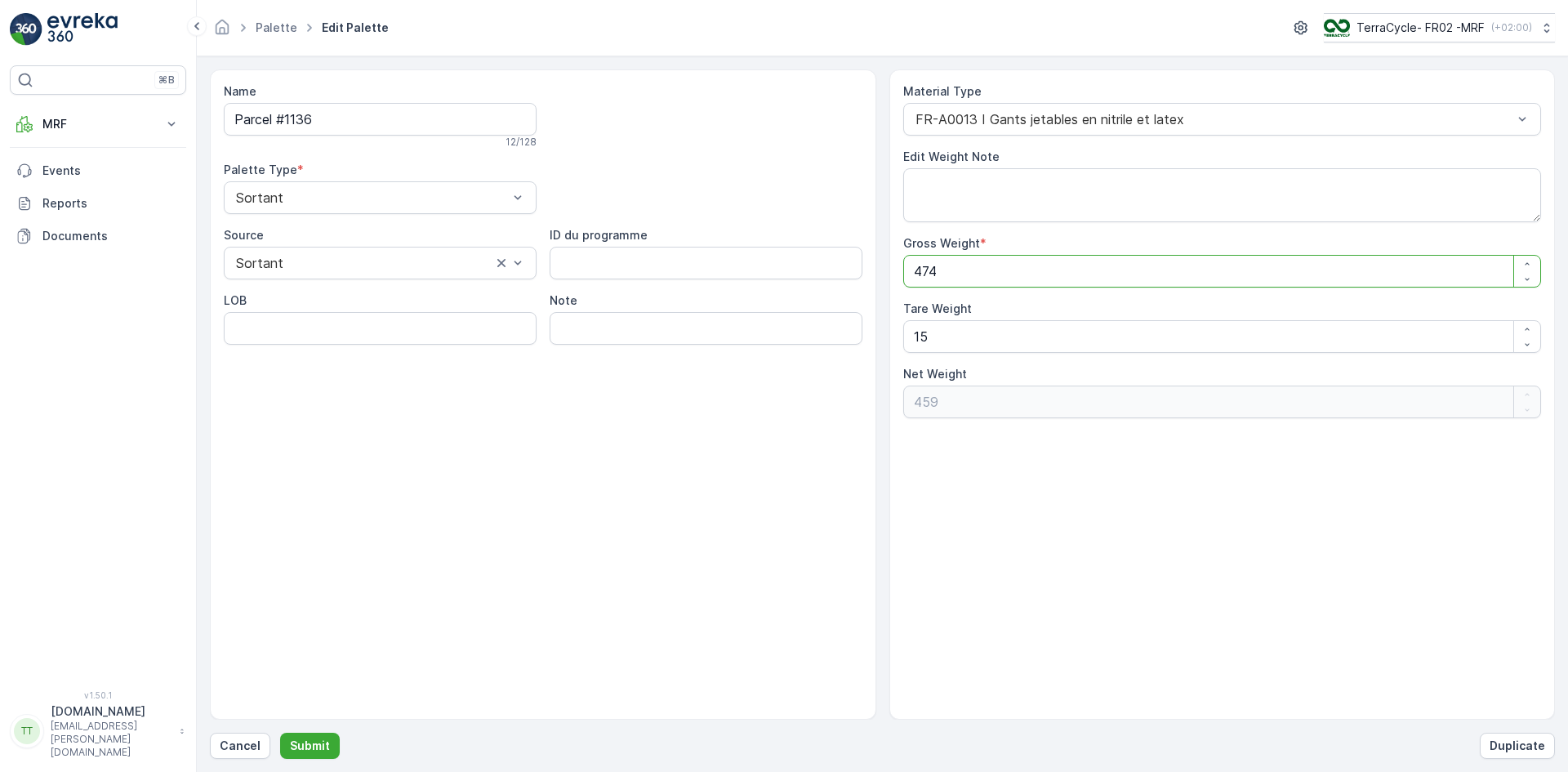
drag, startPoint x: 914, startPoint y: 269, endPoint x: 1020, endPoint y: 267, distance: 106.0
click at [1016, 268] on Weight "474" at bounding box center [1223, 271] width 639 height 33
type Weight "1"
type Weight "-14"
type Weight "15"
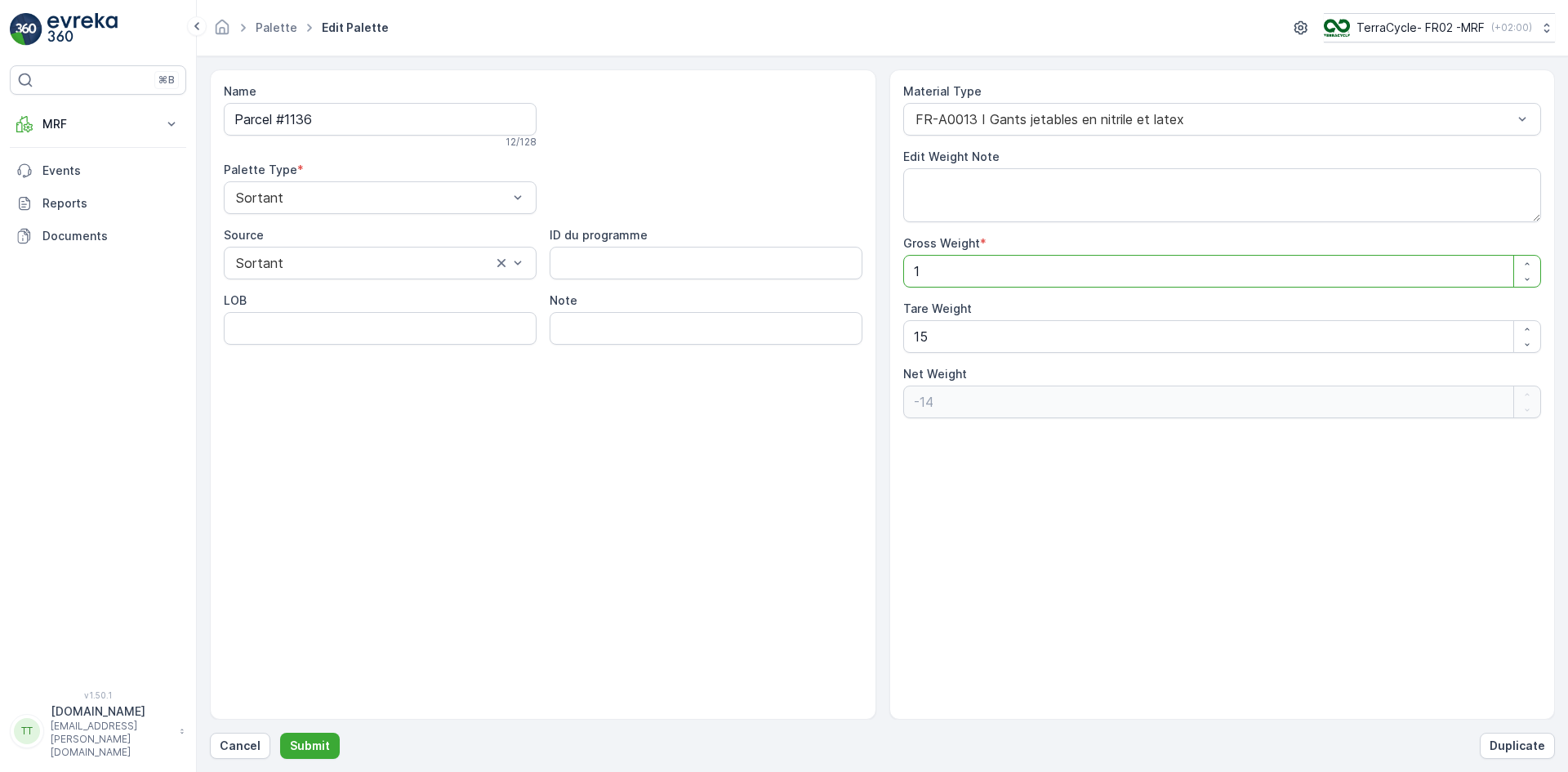
type Weight "0"
type Weight "15"
click at [311, 743] on p "Submit" at bounding box center [310, 746] width 40 height 17
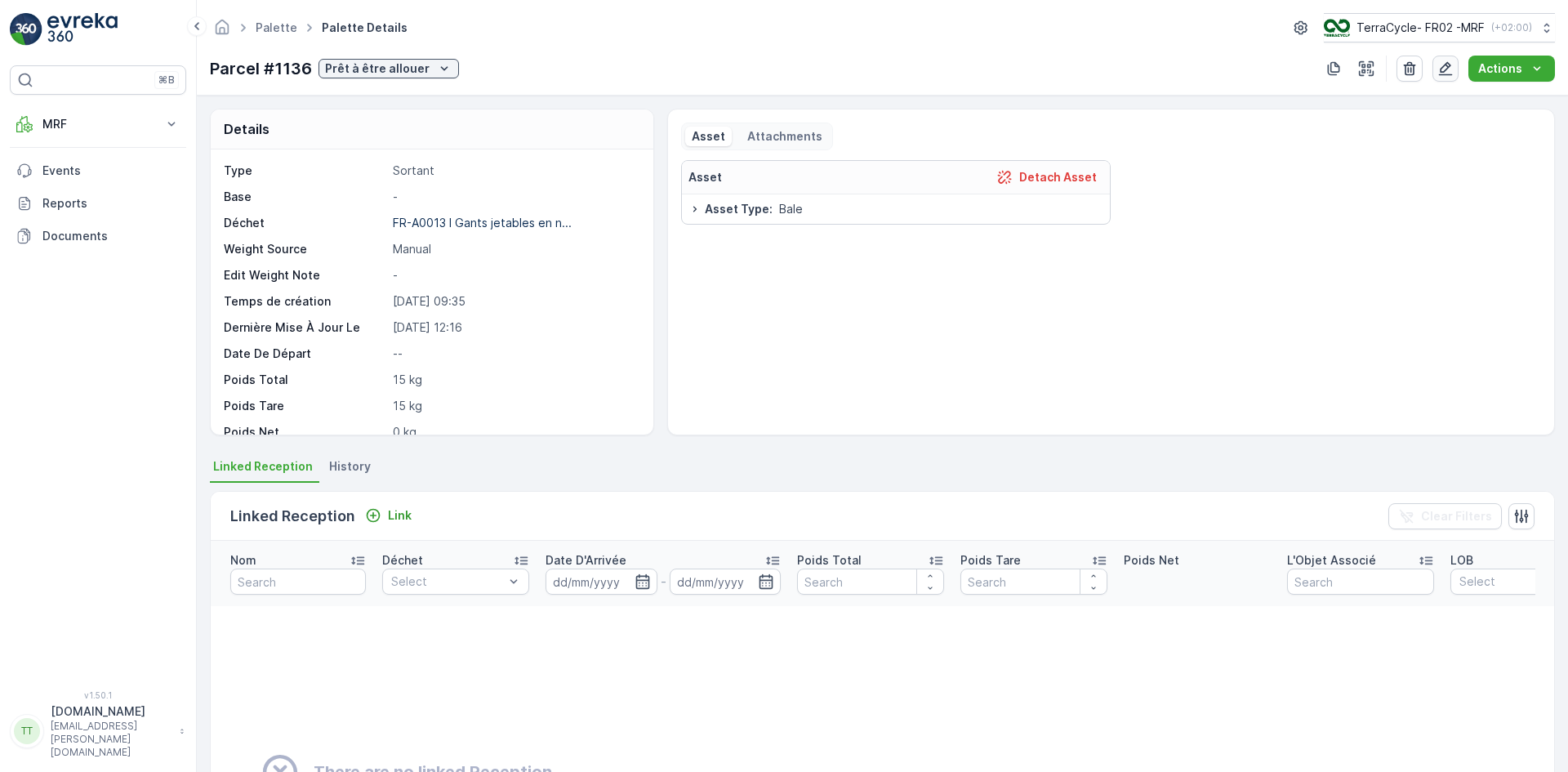
click at [1450, 72] on icon "button" at bounding box center [1445, 68] width 17 height 17
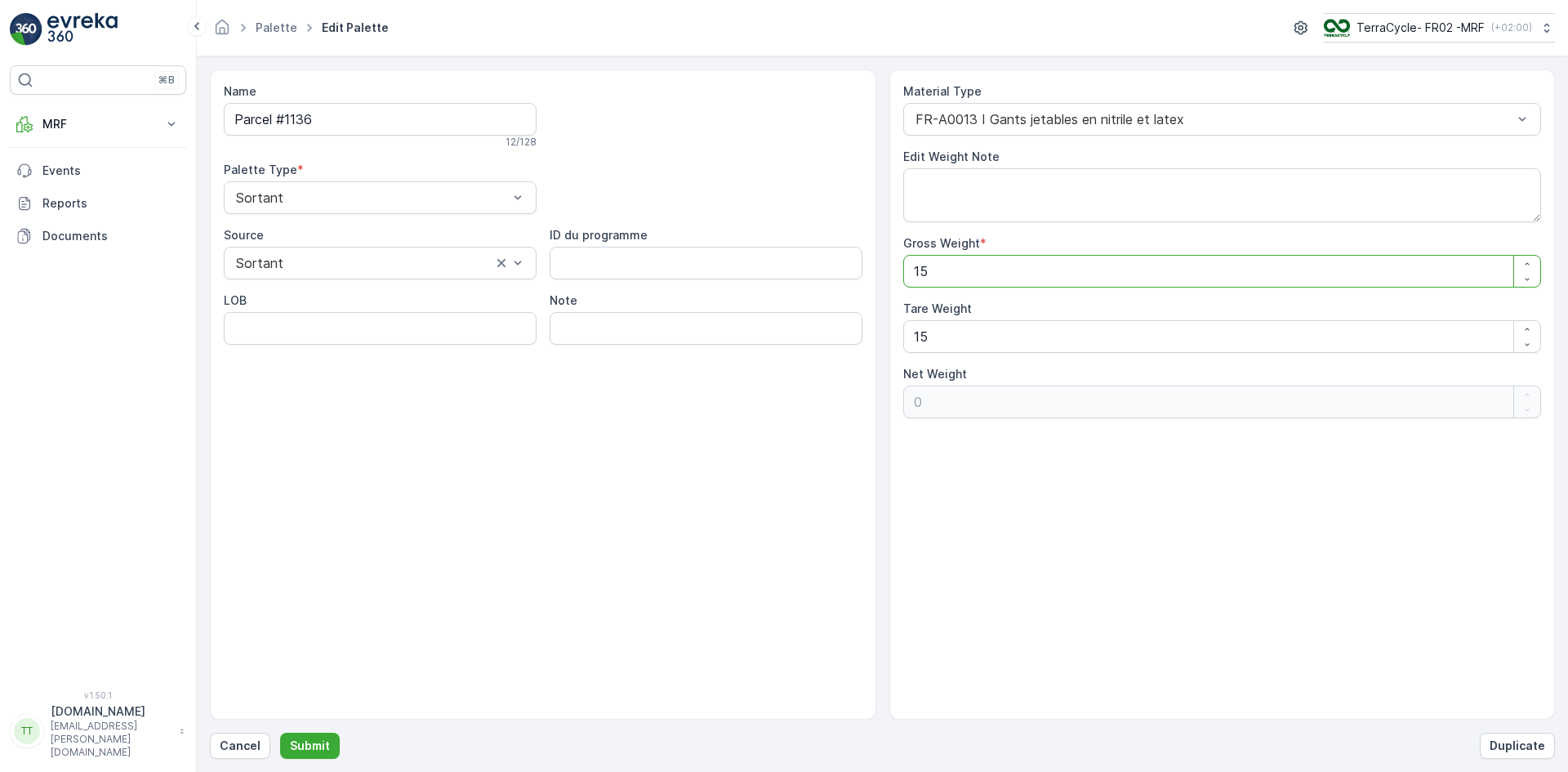
drag, startPoint x: 948, startPoint y: 267, endPoint x: 892, endPoint y: 267, distance: 56.0
click at [892, 267] on div "Material Type FR-A0013 I Gants jetables en nitrile et latex Edit Weight Note Gr…" at bounding box center [1222, 394] width 666 height 650
type Weight "4"
type Weight "-11"
type Weight "47"
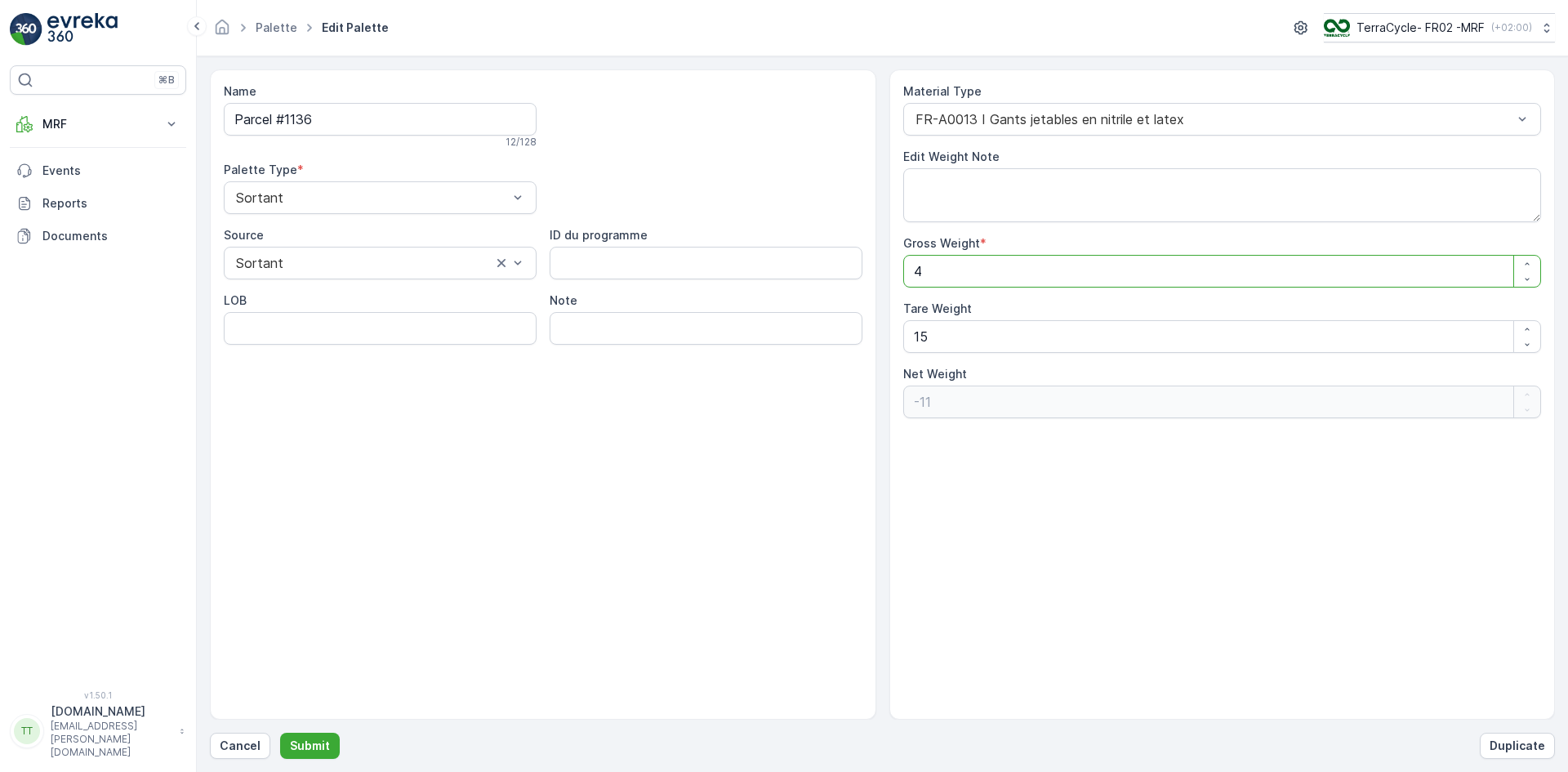
type Weight "32"
type Weight "474"
type Weight "459"
type Weight "474"
click at [315, 746] on p "Submit" at bounding box center [310, 746] width 40 height 17
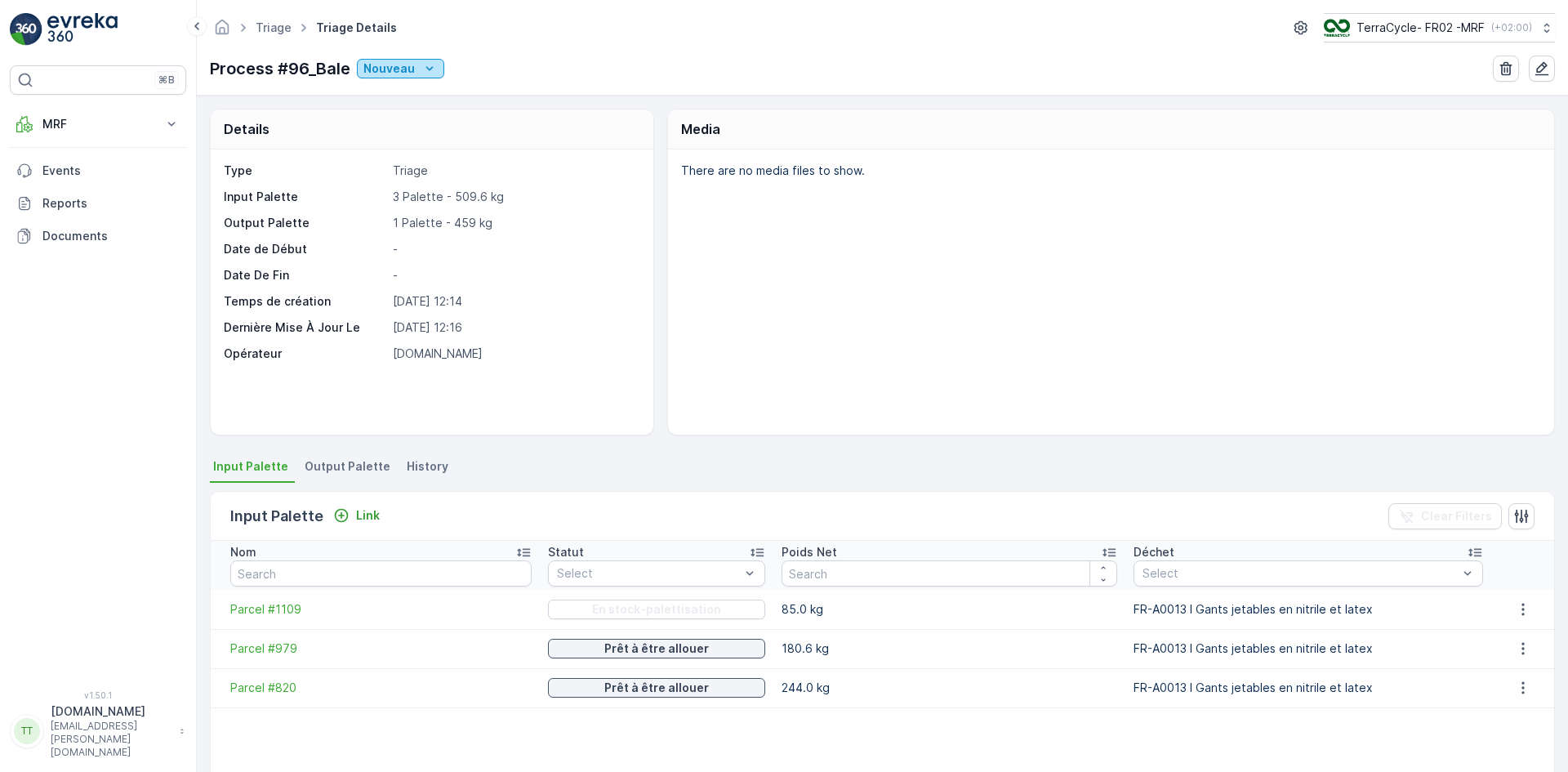
click at [411, 66] on p "Nouveau" at bounding box center [389, 68] width 51 height 17
click at [413, 110] on div "Prêt" at bounding box center [454, 116] width 189 height 23
click at [411, 66] on button "Prêt" at bounding box center [386, 69] width 60 height 19
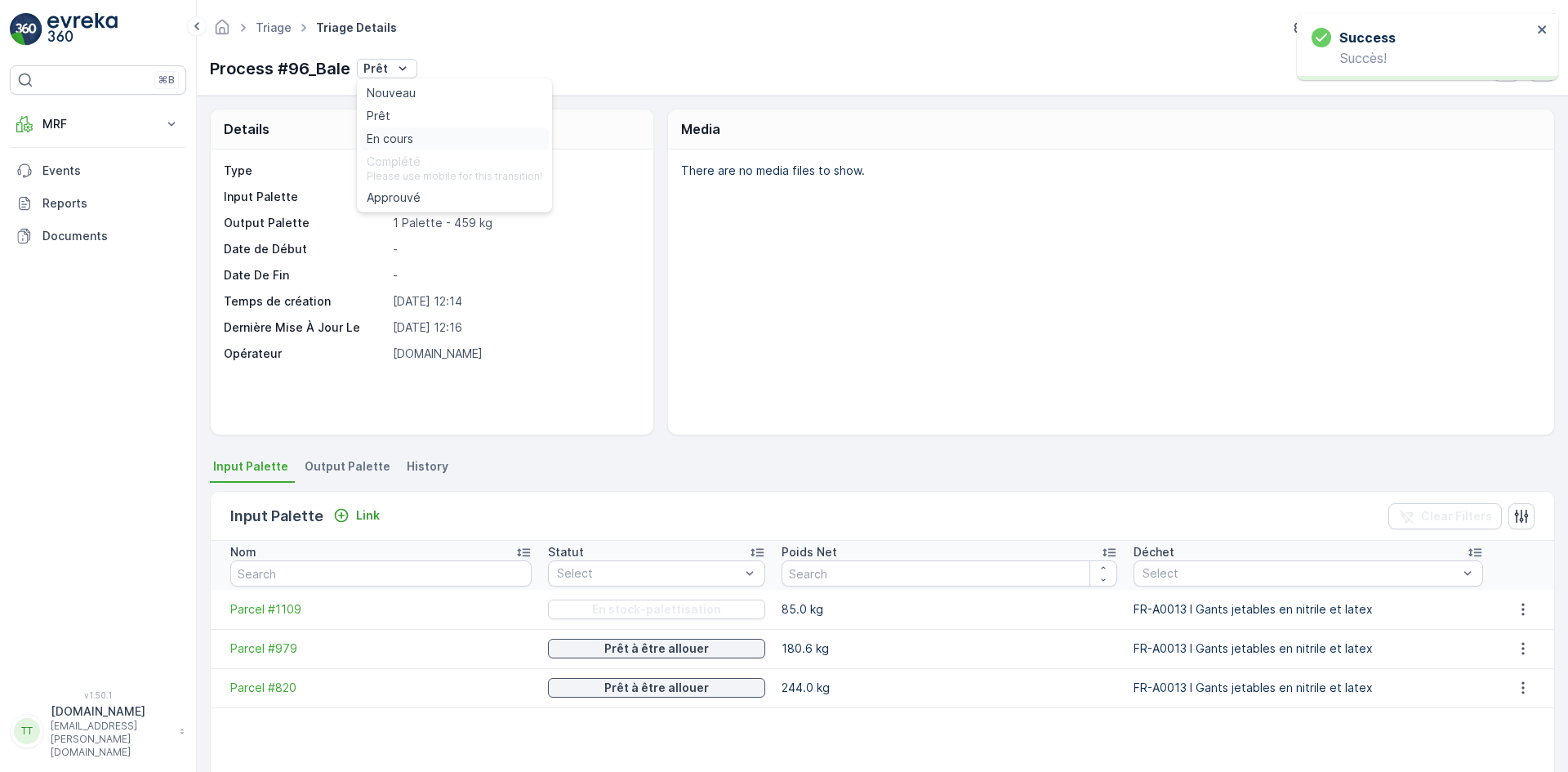
click at [396, 140] on span "En cours" at bounding box center [390, 139] width 47 height 17
drag, startPoint x: 206, startPoint y: 71, endPoint x: 347, endPoint y: 64, distance: 141.2
click at [347, 64] on div "Triage Triage Details TerraCycle- FR02 -MRF ( +02:00 ) Process #96_Bale En cours" at bounding box center [882, 48] width 1371 height 95
copy p "Process #96_Bale"
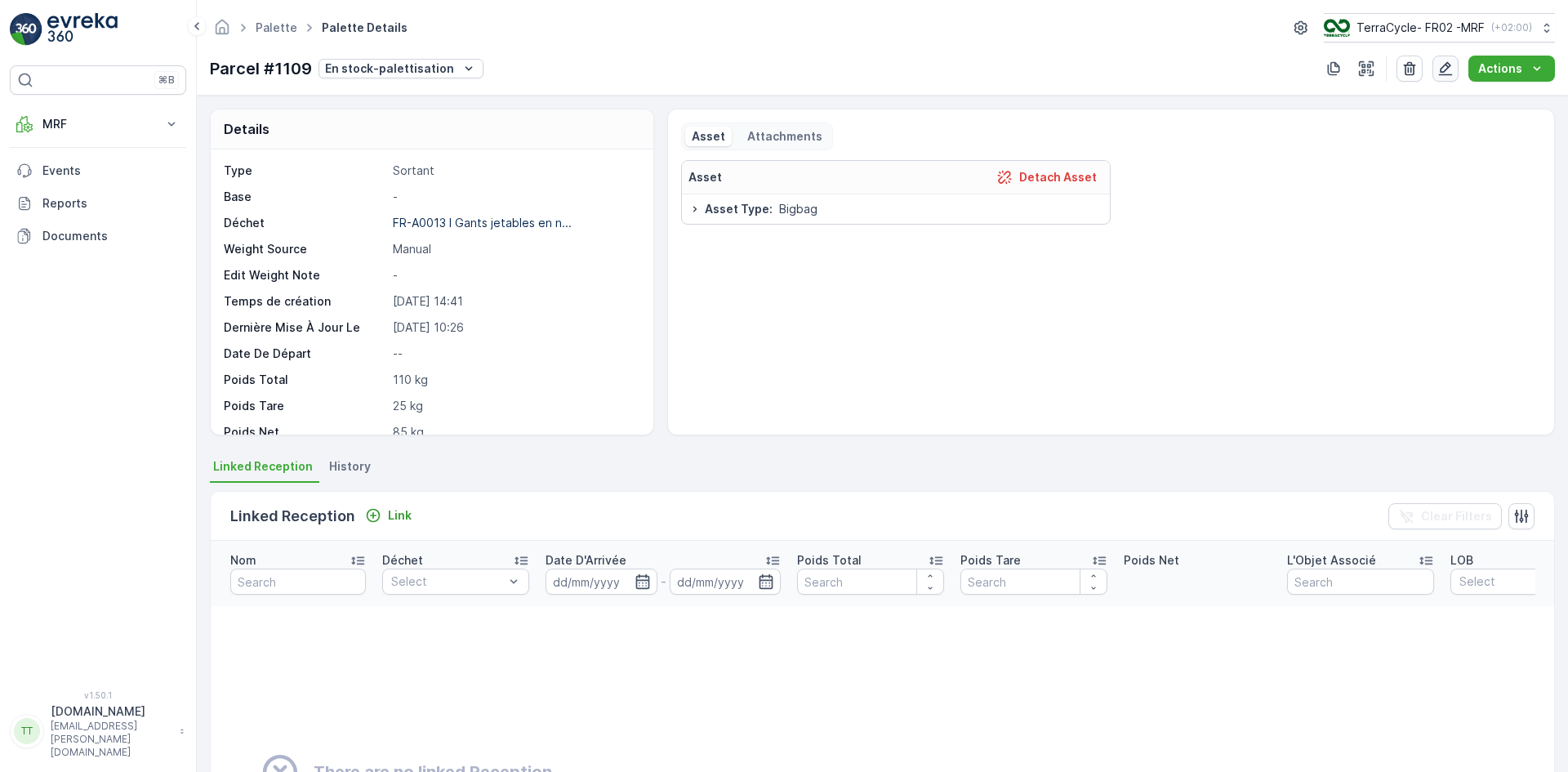
click at [1446, 69] on icon "button" at bounding box center [1445, 68] width 17 height 17
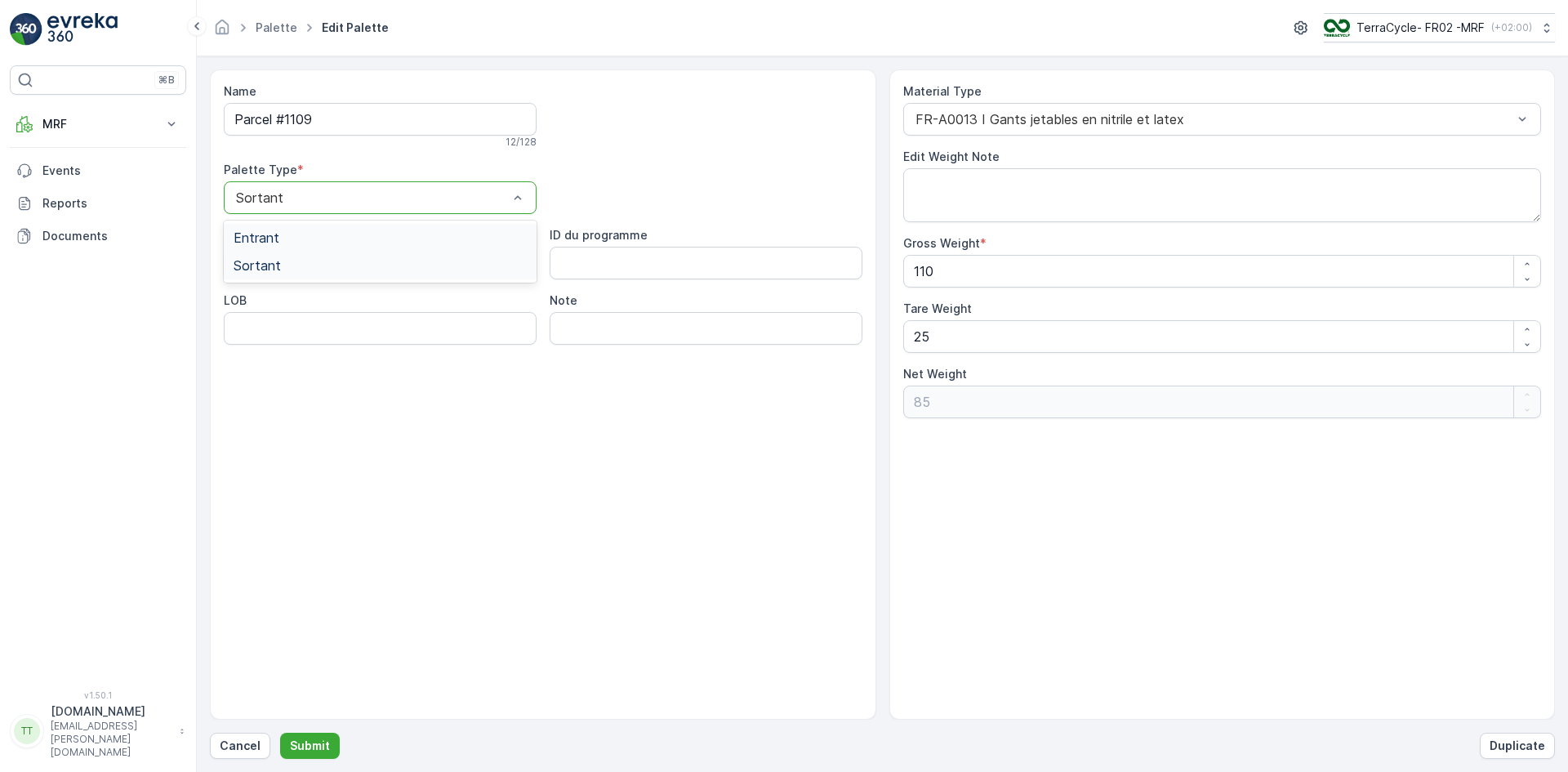
click at [258, 240] on span "Entrant" at bounding box center [257, 237] width 46 height 15
click at [316, 746] on p "Submit" at bounding box center [310, 746] width 40 height 17
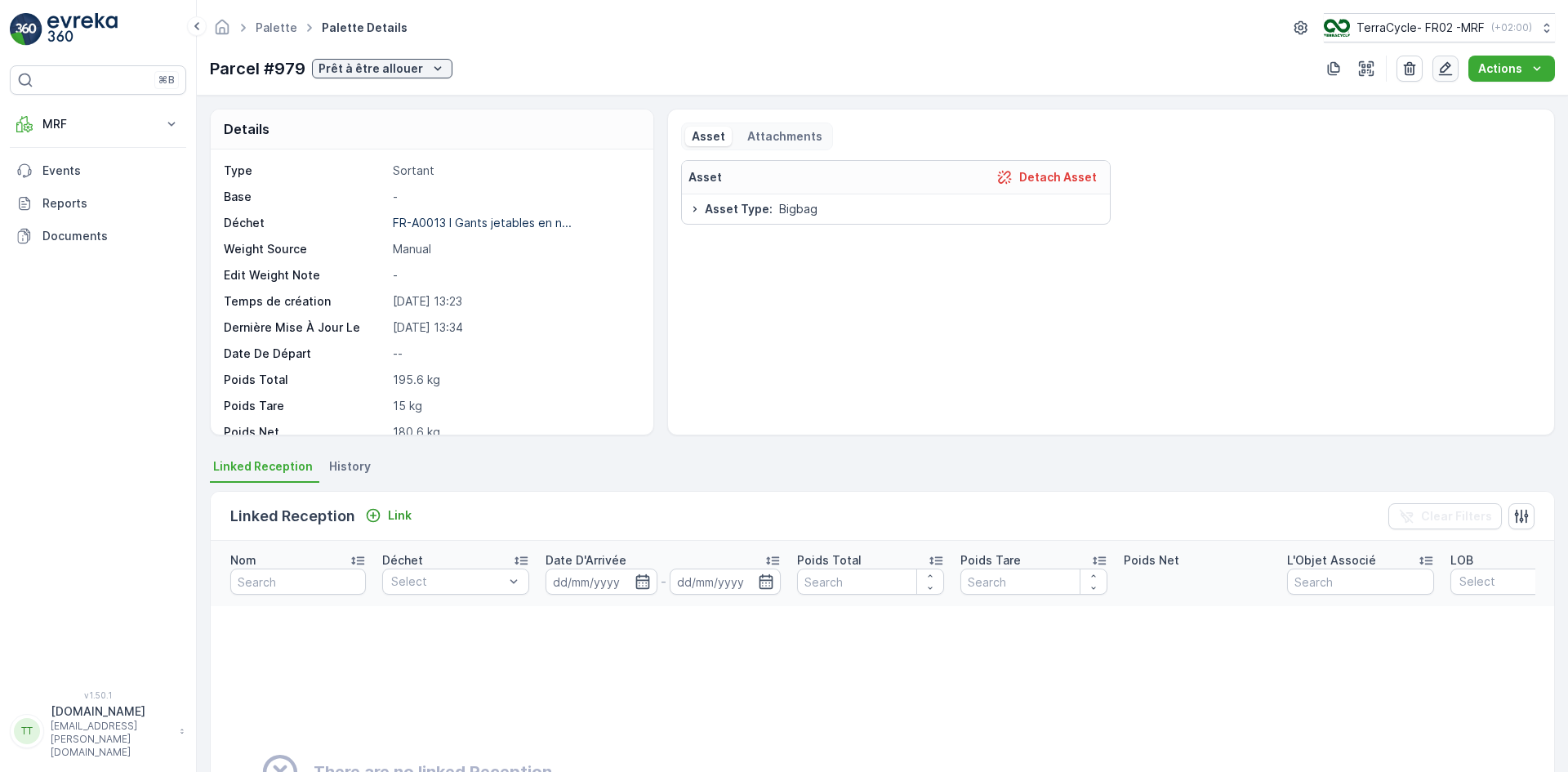
click at [1434, 70] on button "button" at bounding box center [1445, 69] width 26 height 26
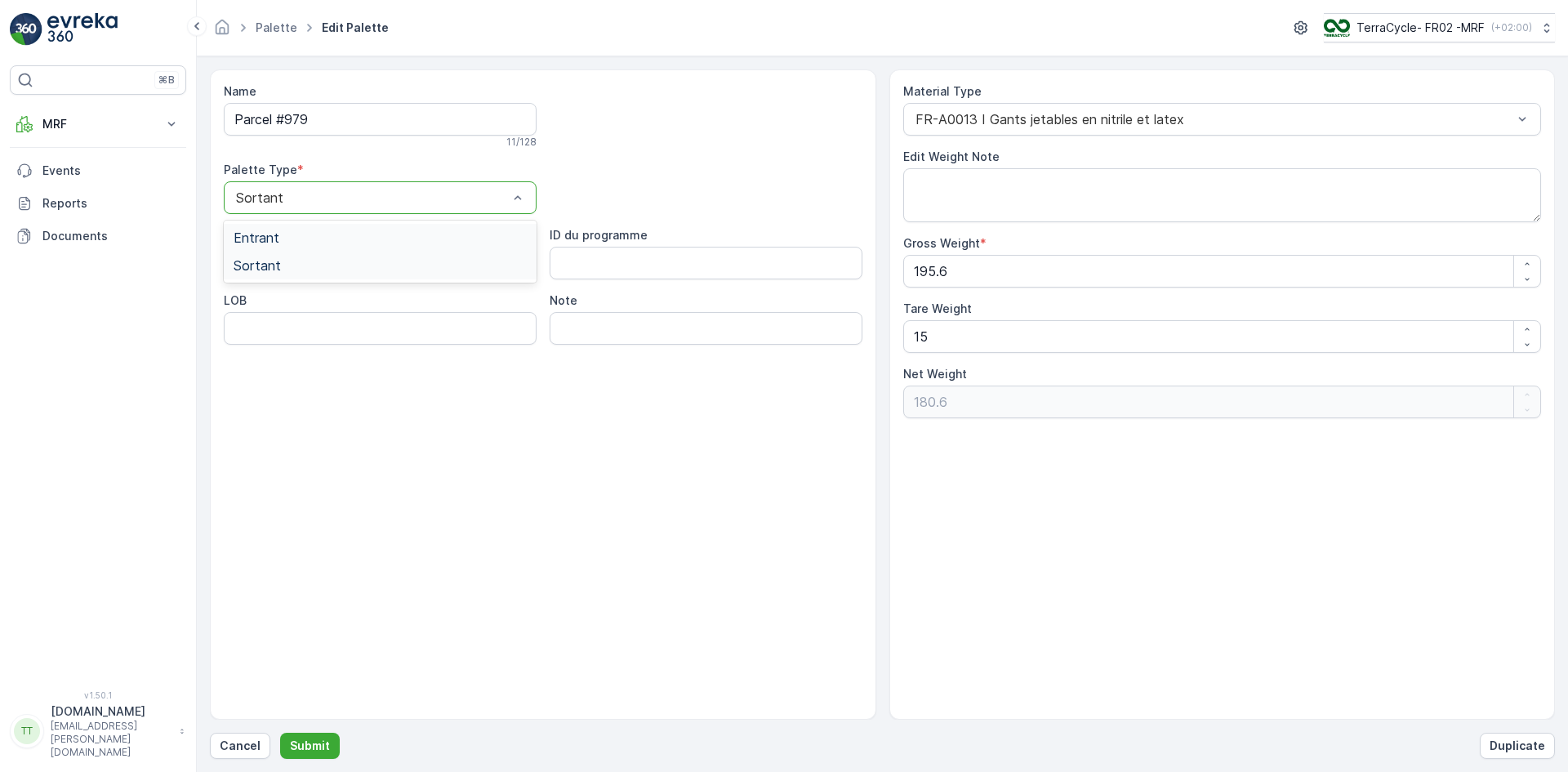
click at [274, 236] on span "Entrant" at bounding box center [257, 237] width 46 height 15
click at [319, 741] on p "Submit" at bounding box center [310, 746] width 40 height 17
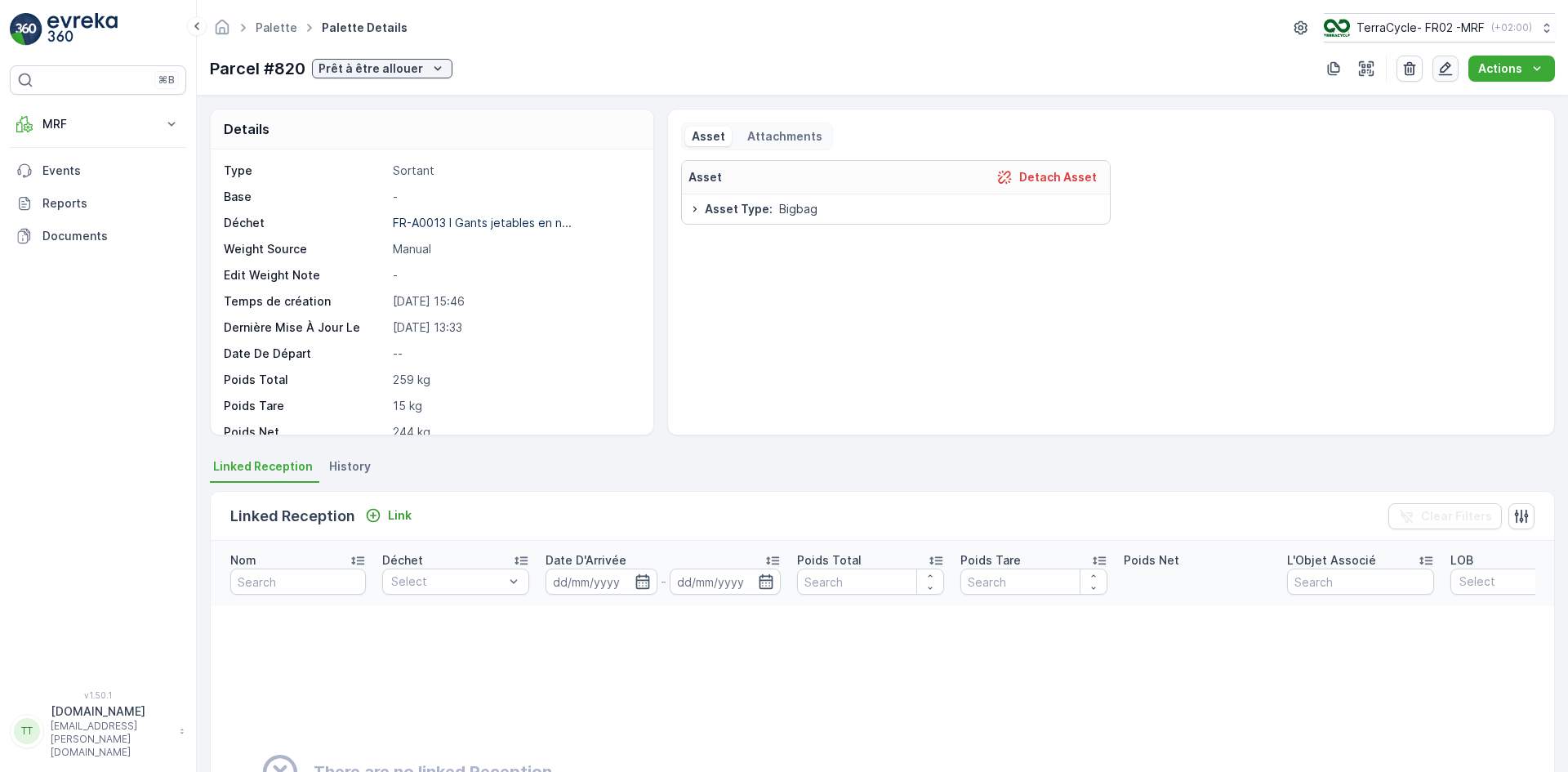
click at [1442, 64] on icon "button" at bounding box center [1445, 68] width 17 height 17
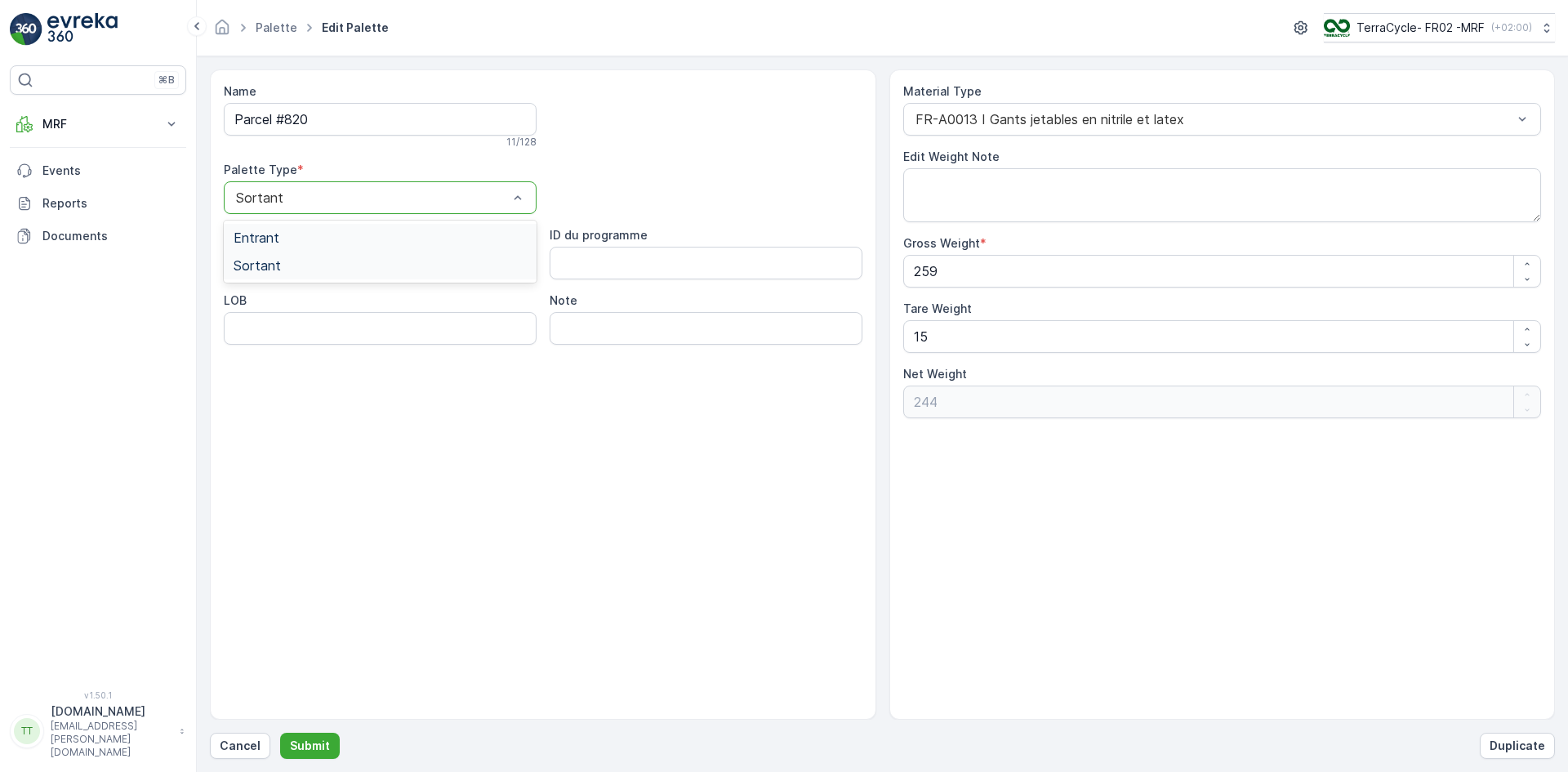
click at [278, 240] on span "Entrant" at bounding box center [257, 237] width 46 height 15
click at [324, 746] on p "Submit" at bounding box center [310, 746] width 40 height 17
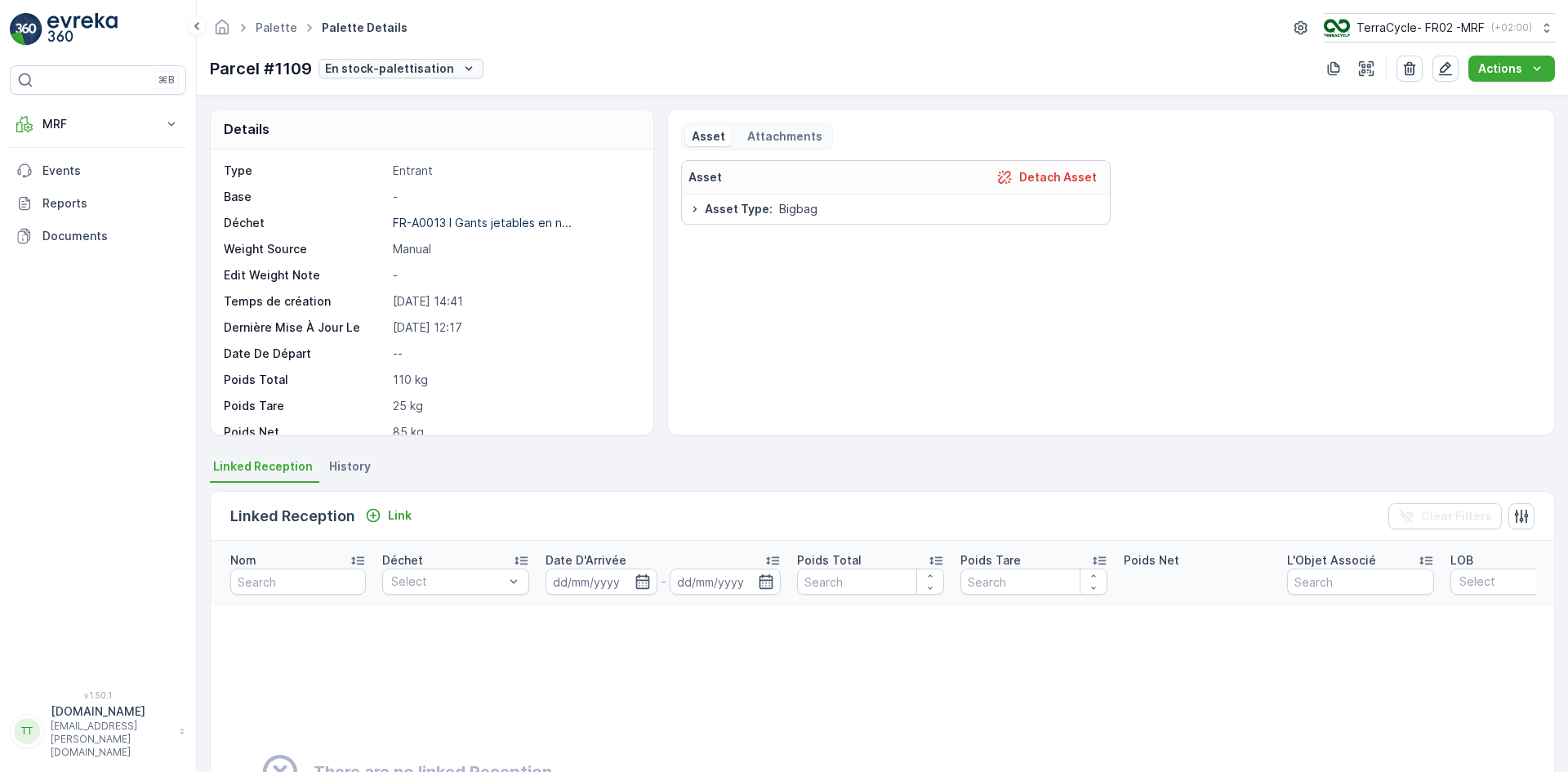
click at [426, 74] on p "En stock-palettisation" at bounding box center [389, 68] width 129 height 17
click at [369, 185] on span "Complété" at bounding box center [354, 184] width 54 height 17
click at [411, 70] on p "Prêt à être allouer" at bounding box center [371, 68] width 104 height 17
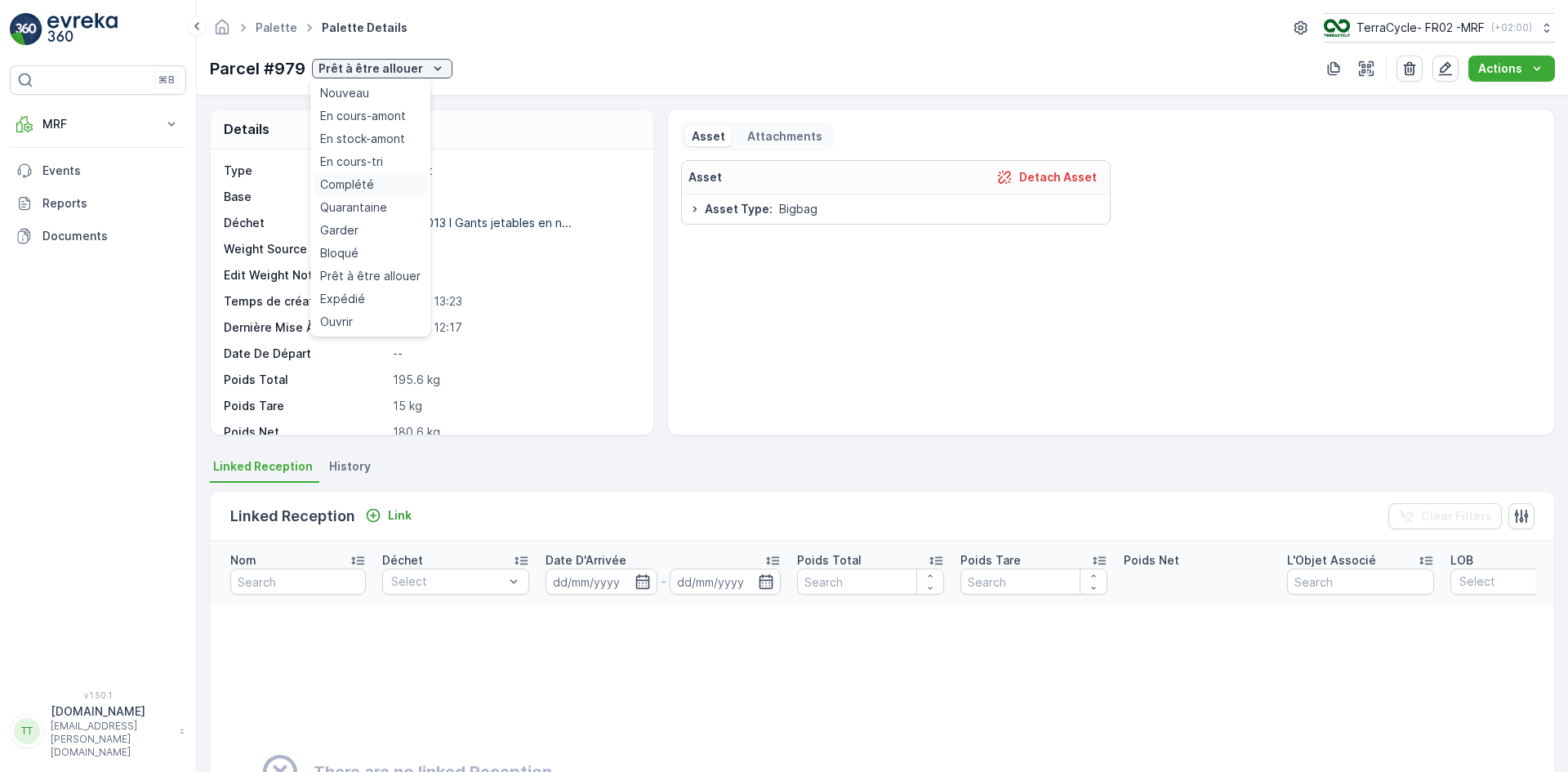
click at [352, 181] on span "Complété" at bounding box center [347, 184] width 54 height 17
click at [416, 71] on p "Prêt à être allouer" at bounding box center [371, 68] width 104 height 17
click at [374, 184] on div "Complété" at bounding box center [371, 184] width 114 height 23
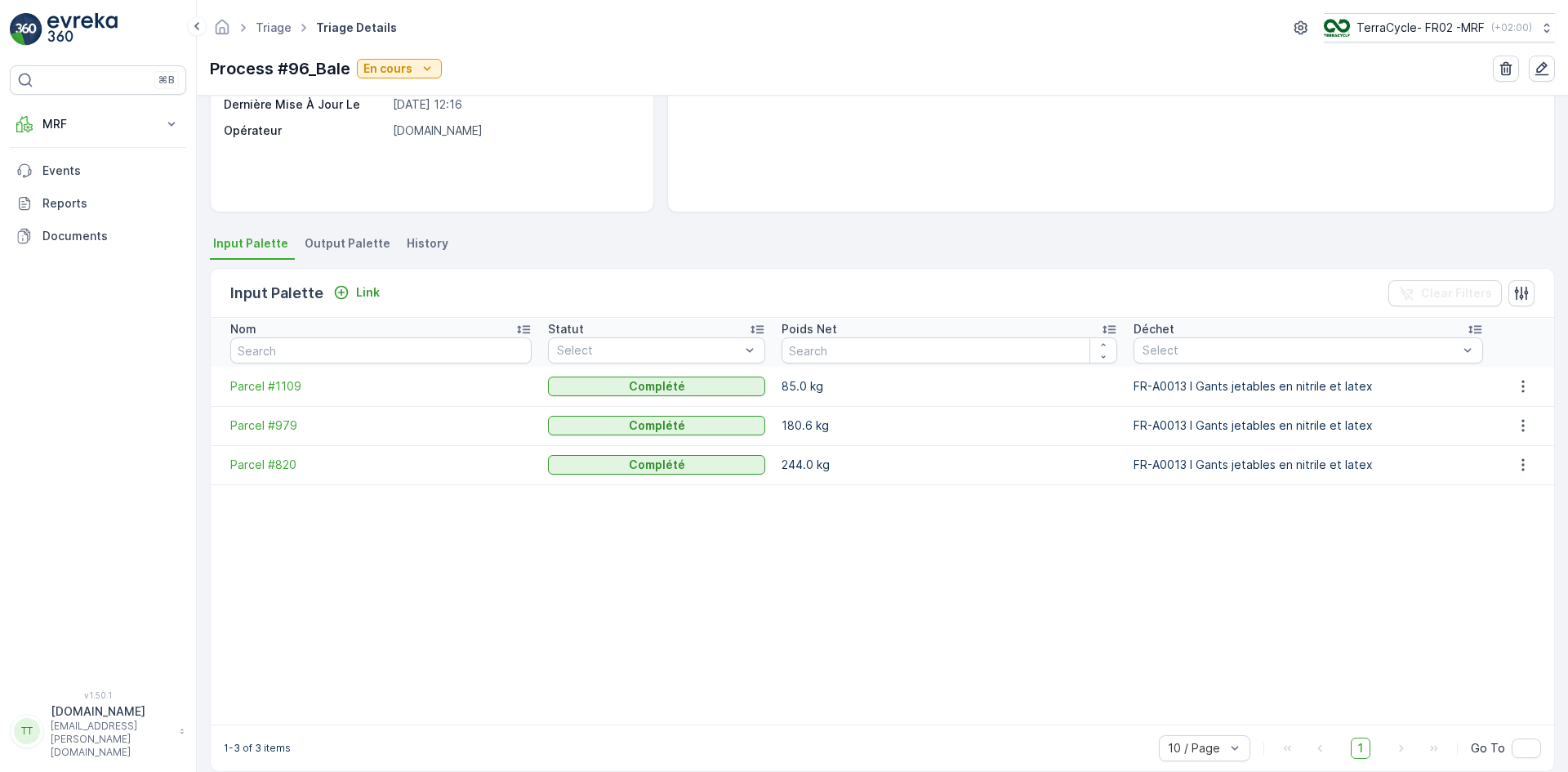
scroll to position [244, 0]
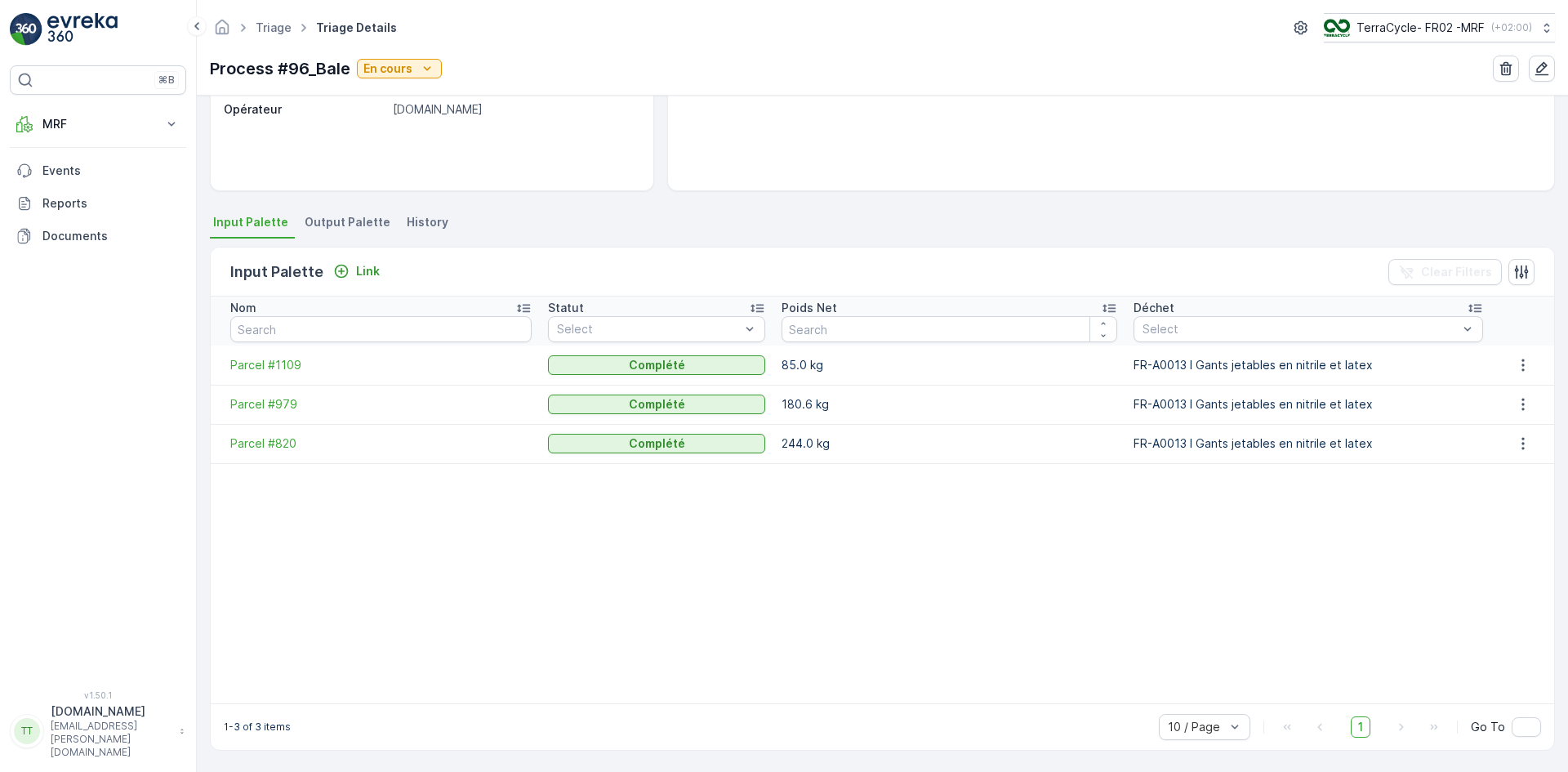
click at [346, 223] on span "Output Palette" at bounding box center [347, 221] width 86 height 17
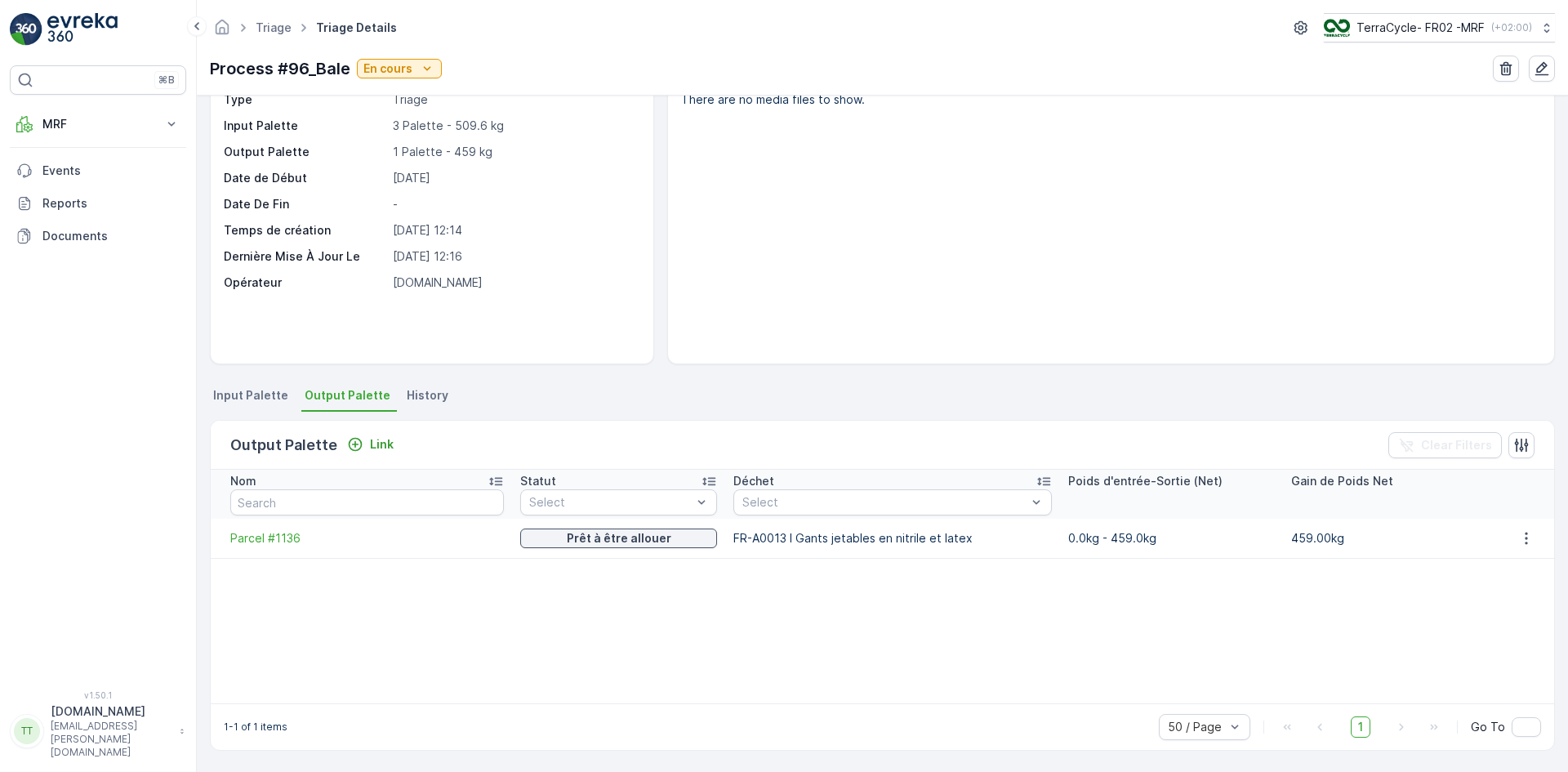
scroll to position [71, 0]
